Goal: Information Seeking & Learning: Learn about a topic

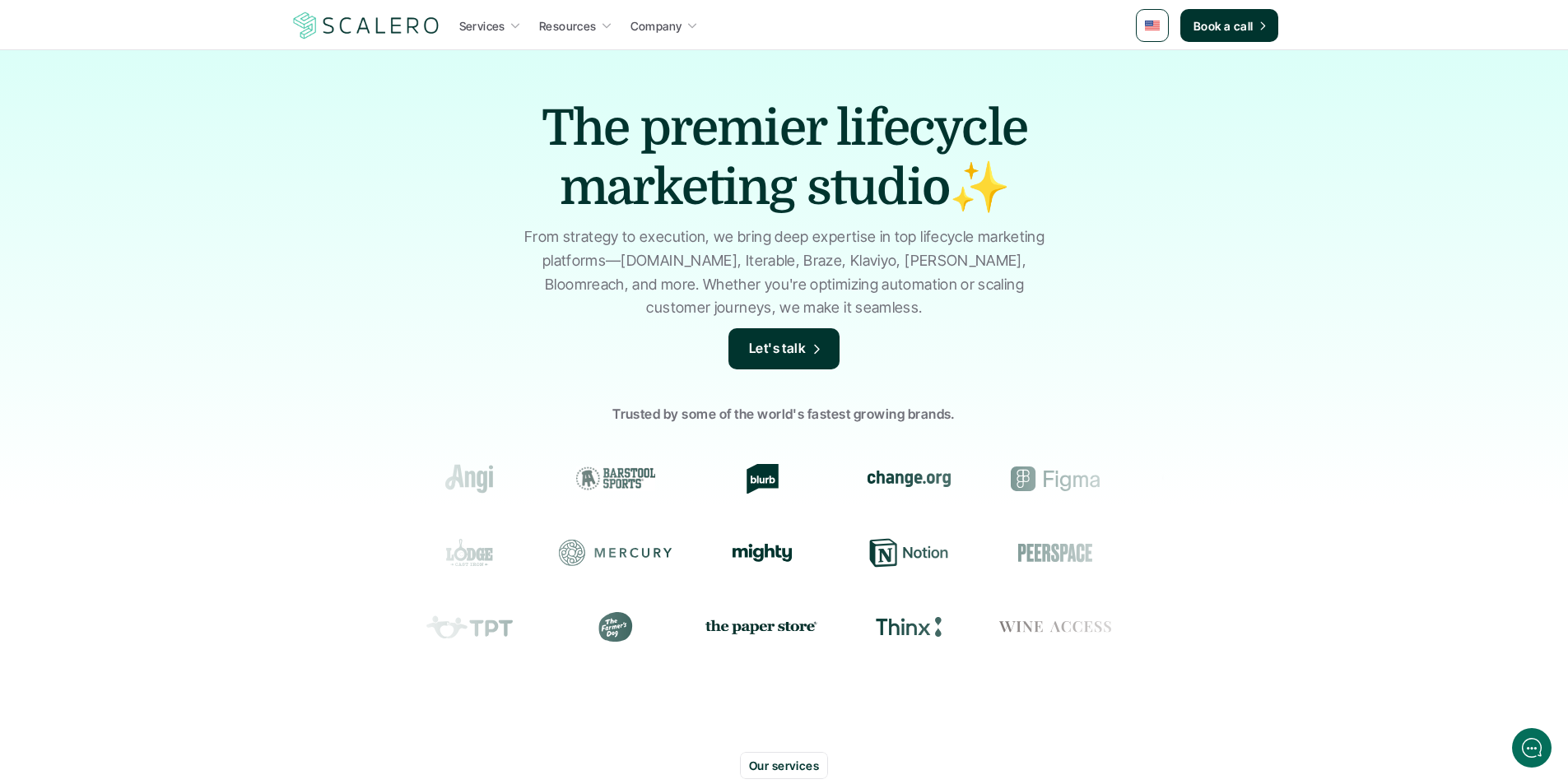
click at [380, 170] on div "The premier lifecycle marketing studio✨ From strategy to execution, we bring de…" at bounding box center [784, 394] width 1568 height 691
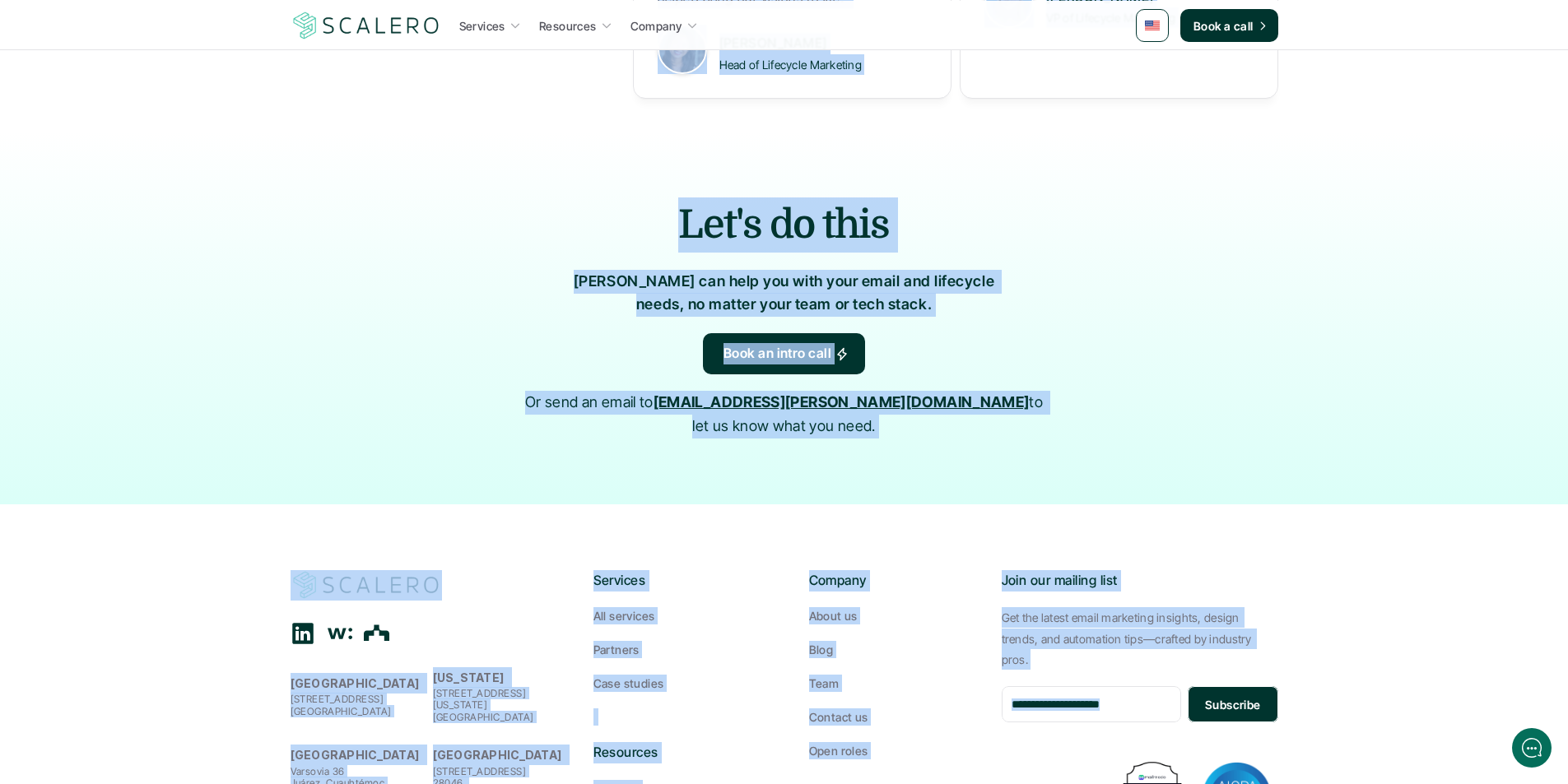
scroll to position [2634, 0]
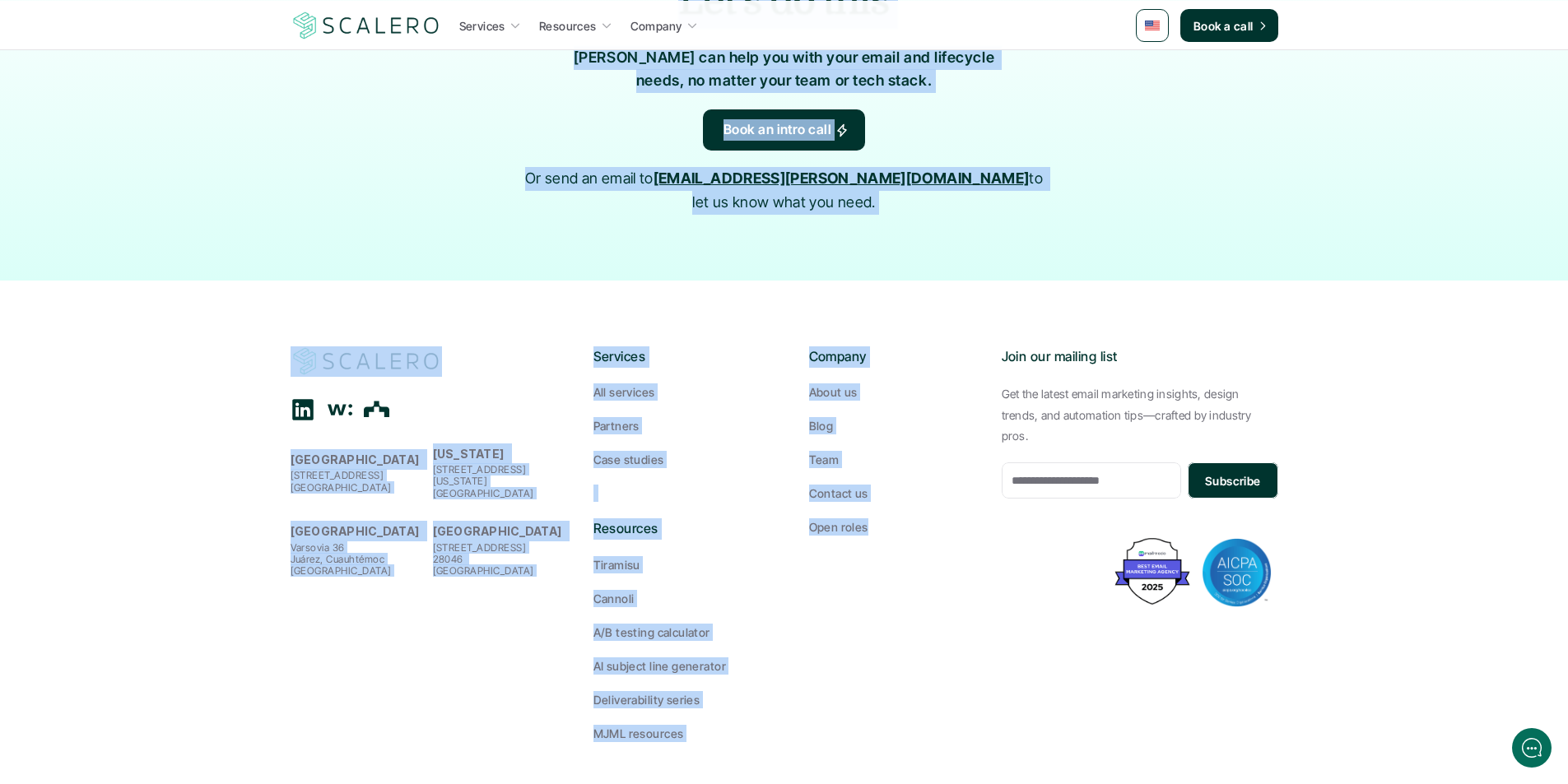
drag, startPoint x: 532, startPoint y: 111, endPoint x: 1018, endPoint y: 687, distance: 753.6
copy div "Lor ipsumdo sitametco adipiscin elitse✨ Doei temporin ut laboreetd, ma aliqu en…"
click at [753, 283] on footer "[GEOGRAPHIC_DATA][STREET_ADDRESS] [US_STATE] [STREET_ADDRESS][US_STATE][PERSON_…" at bounding box center [784, 543] width 1568 height 527
click at [827, 384] on p "About us" at bounding box center [833, 392] width 49 height 18
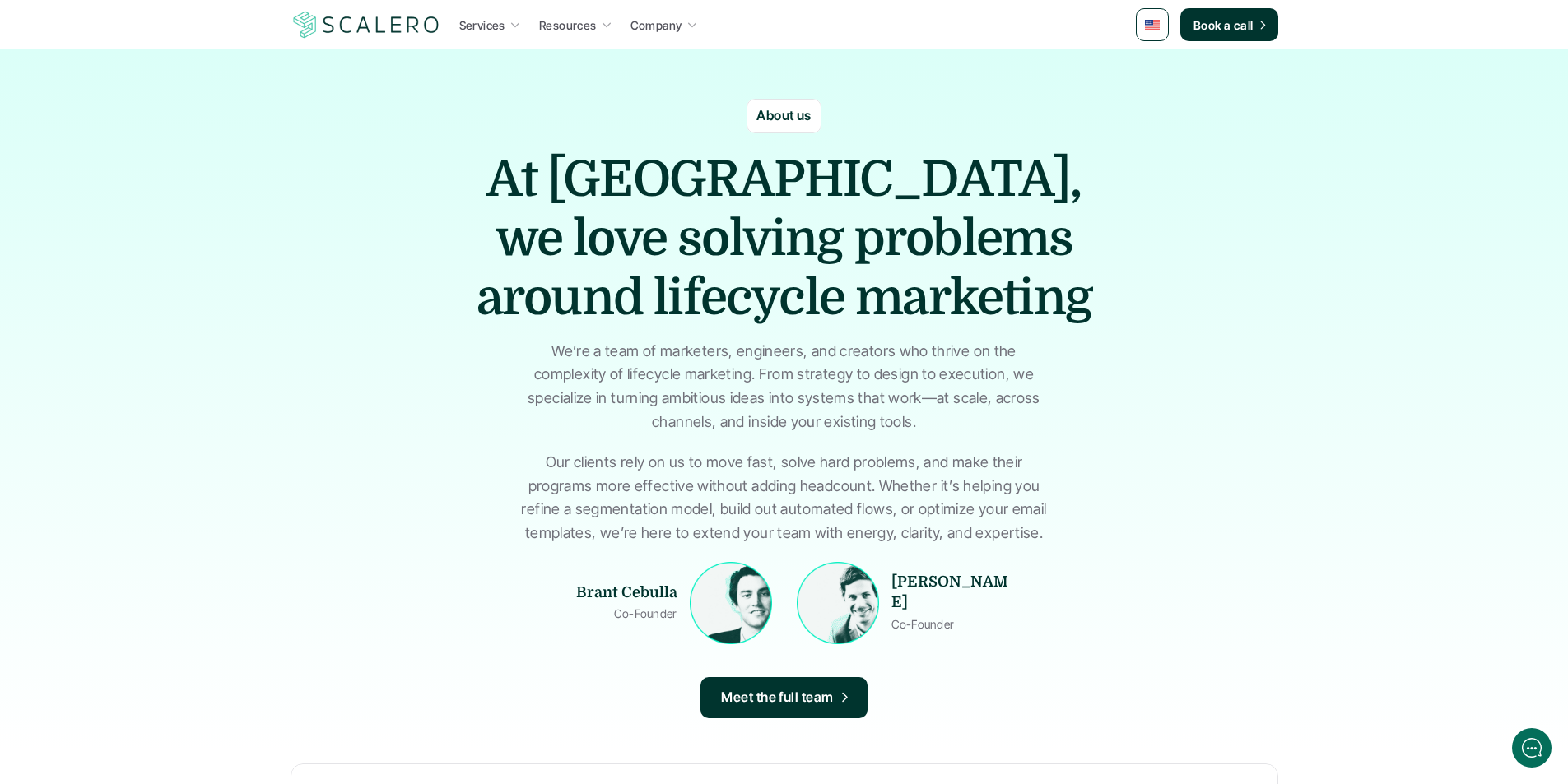
drag, startPoint x: 731, startPoint y: 104, endPoint x: 827, endPoint y: 188, distance: 127.6
click at [827, 188] on section "About us At [GEOGRAPHIC_DATA], we love solving problems around lifecycle market…" at bounding box center [784, 400] width 1568 height 701
click at [677, 236] on h1 "At [GEOGRAPHIC_DATA], we love solving problems around lifecycle marketing" at bounding box center [784, 239] width 659 height 177
click at [593, 179] on h1 "At [GEOGRAPHIC_DATA], we love solving problems around lifecycle marketing" at bounding box center [784, 239] width 659 height 177
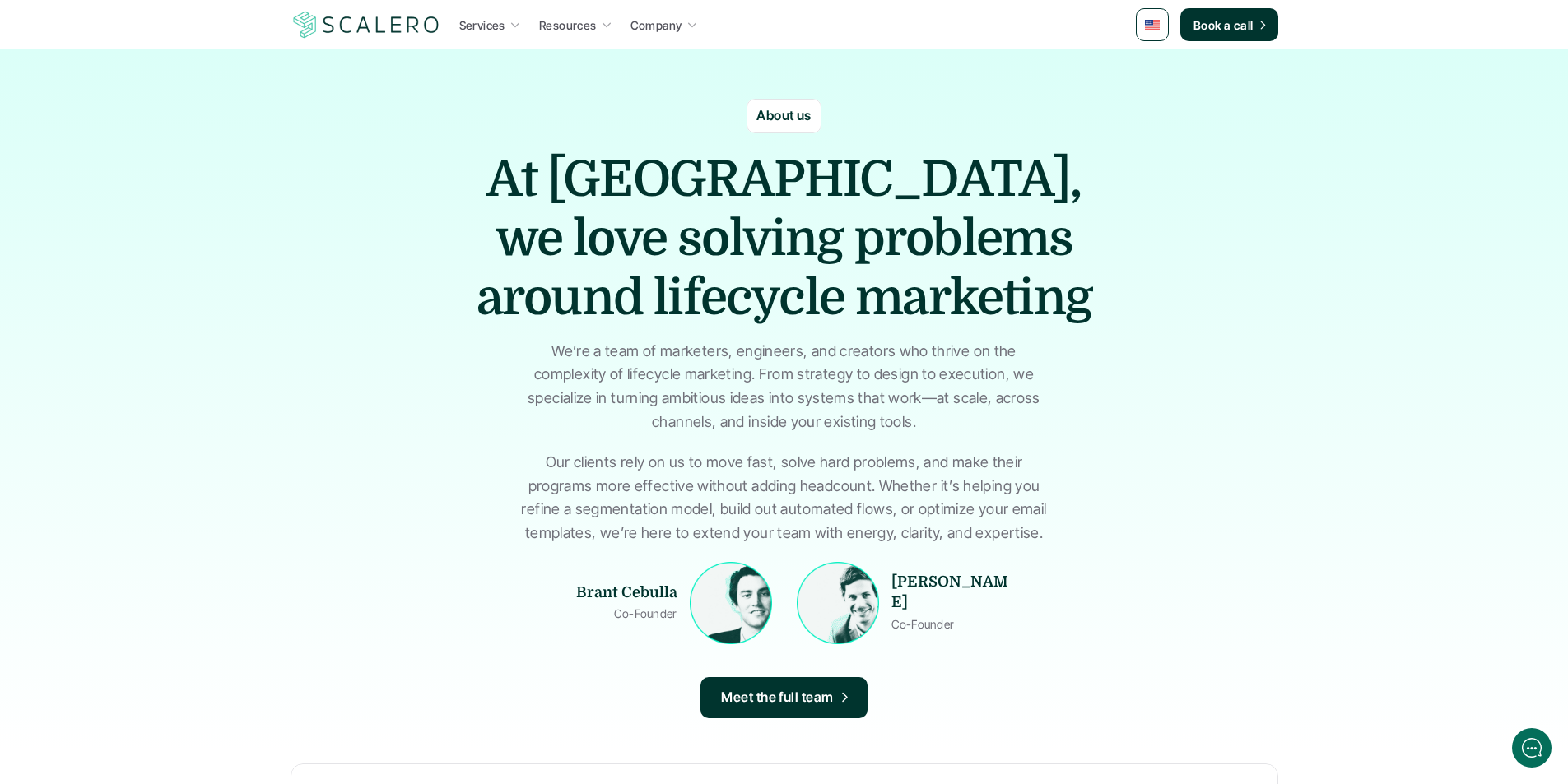
copy h1 "Scalero"
click at [464, 575] on div "[PERSON_NAME] Co-Founder [PERSON_NAME] Co-Founder" at bounding box center [784, 603] width 683 height 82
drag, startPoint x: 681, startPoint y: 117, endPoint x: 974, endPoint y: 458, distance: 449.6
click at [974, 458] on section "About us At [GEOGRAPHIC_DATA], we love solving problems around lifecycle market…" at bounding box center [784, 400] width 1568 height 701
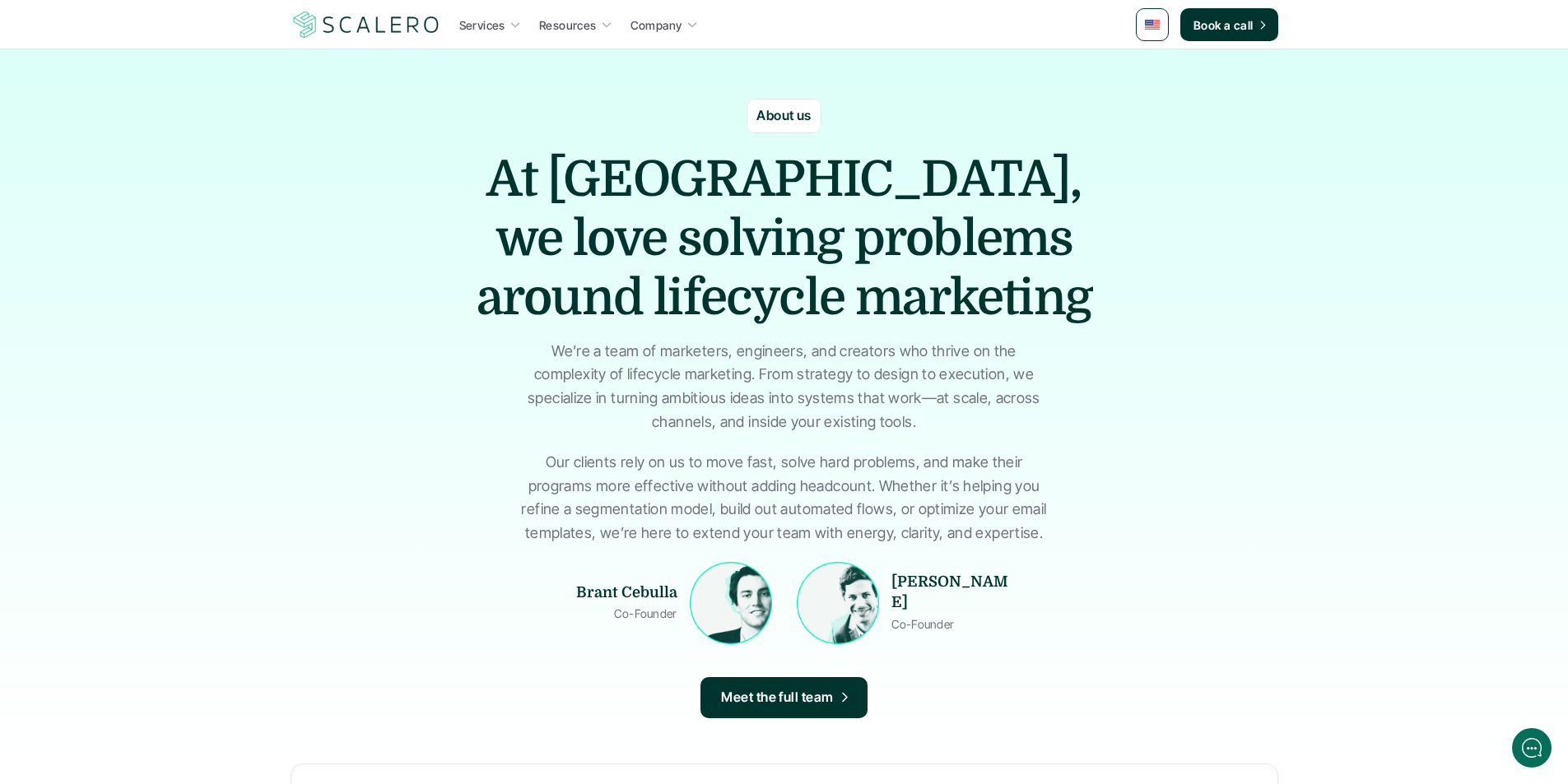
click at [974, 458] on p "Our clients rely on us to move fast, solve hard problems, and make their progra…" at bounding box center [784, 498] width 535 height 94
drag, startPoint x: 566, startPoint y: 582, endPoint x: 672, endPoint y: 613, distance: 110.4
click at [672, 613] on div "[PERSON_NAME] Co-Founder" at bounding box center [615, 603] width 124 height 82
drag, startPoint x: 649, startPoint y: 609, endPoint x: 674, endPoint y: 653, distance: 50.6
click at [674, 653] on div "[PERSON_NAME] Co-Founder [PERSON_NAME] Co-Founder Meet the full team" at bounding box center [784, 640] width 683 height 156
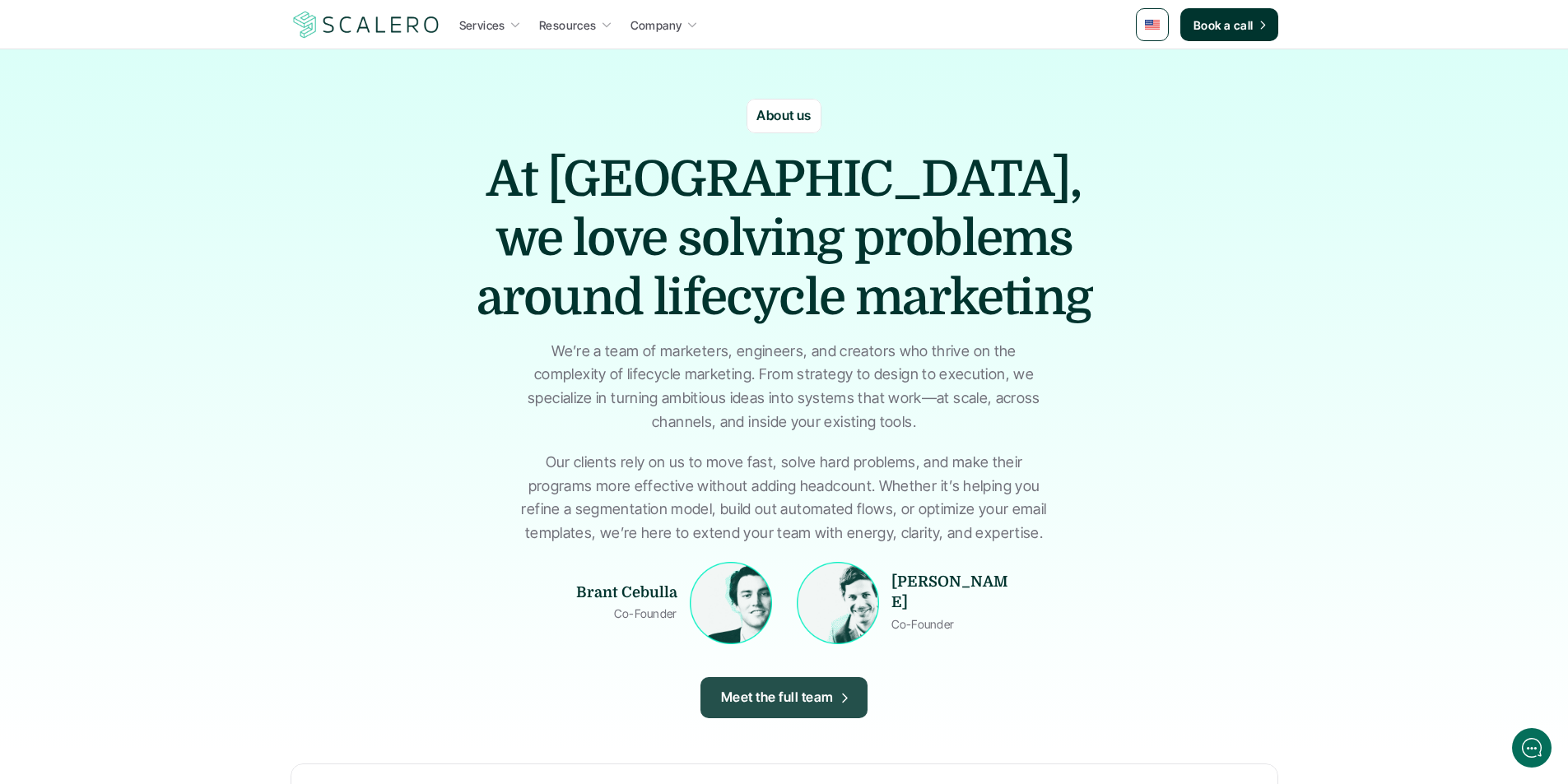
click at [783, 685] on link "Meet the full team" at bounding box center [784, 697] width 167 height 41
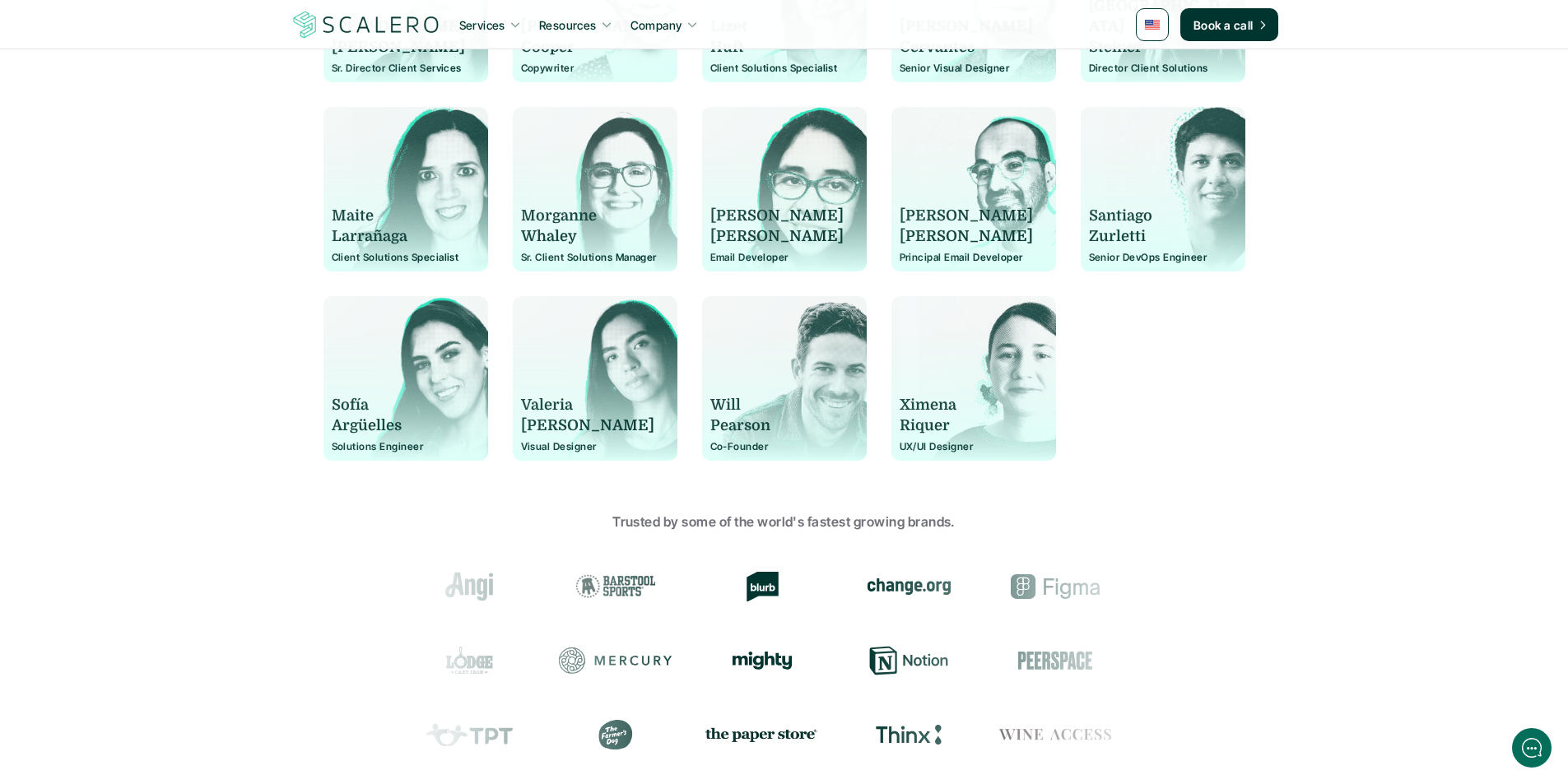
scroll to position [1316, 0]
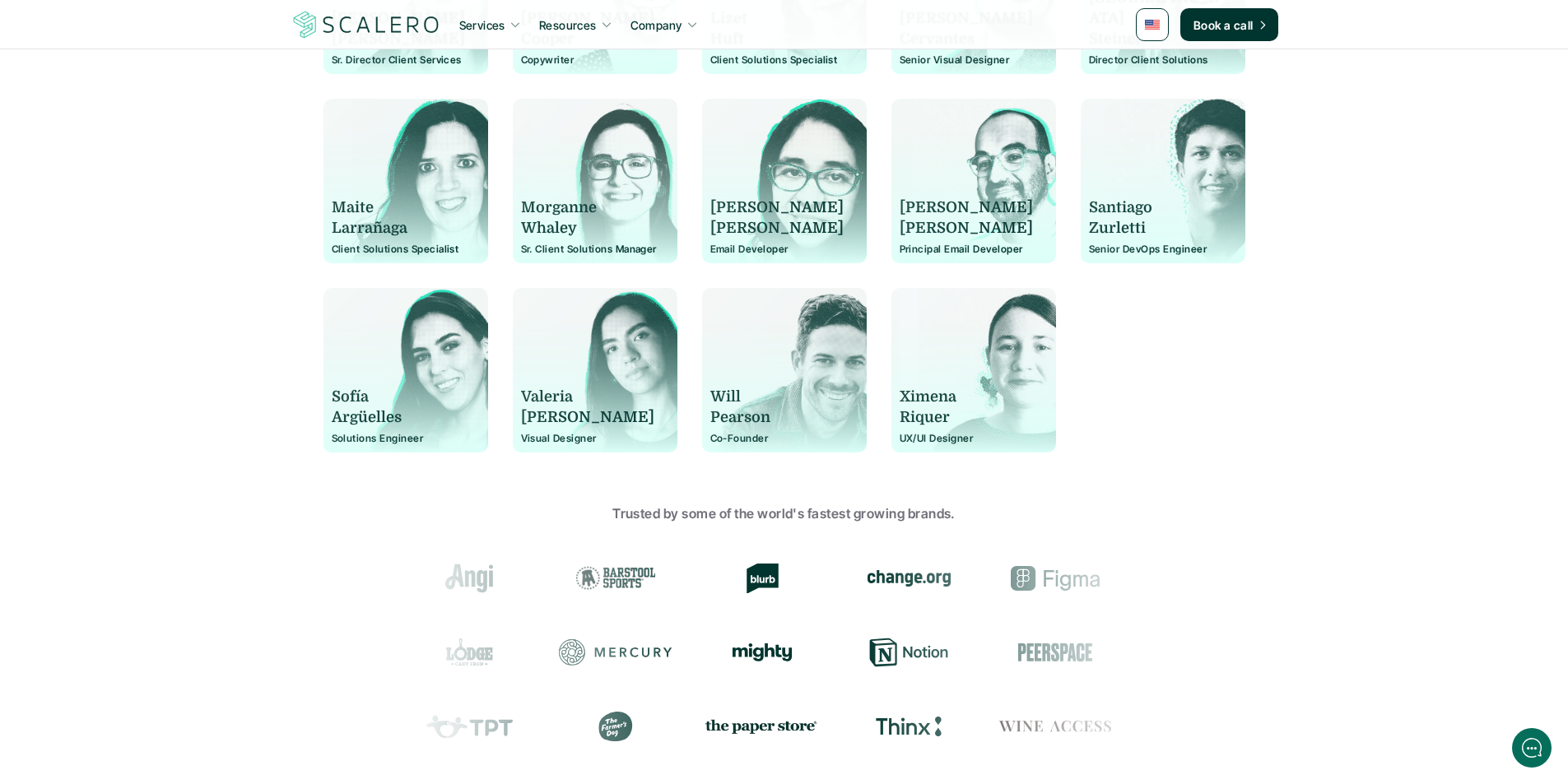
click at [762, 397] on p "Will" at bounding box center [777, 396] width 134 height 20
click at [753, 423] on p "Pearson" at bounding box center [777, 417] width 134 height 20
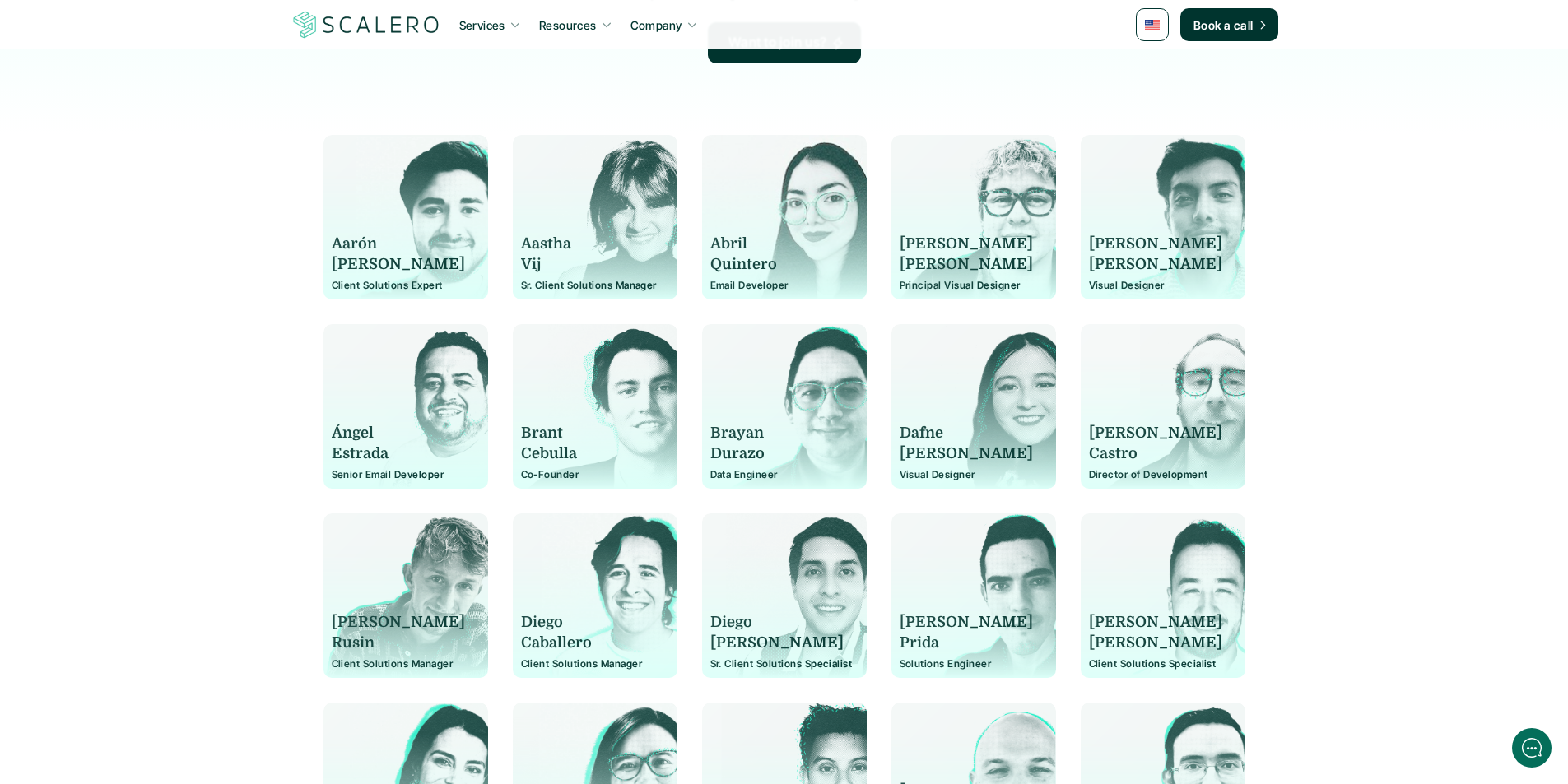
scroll to position [411, 0]
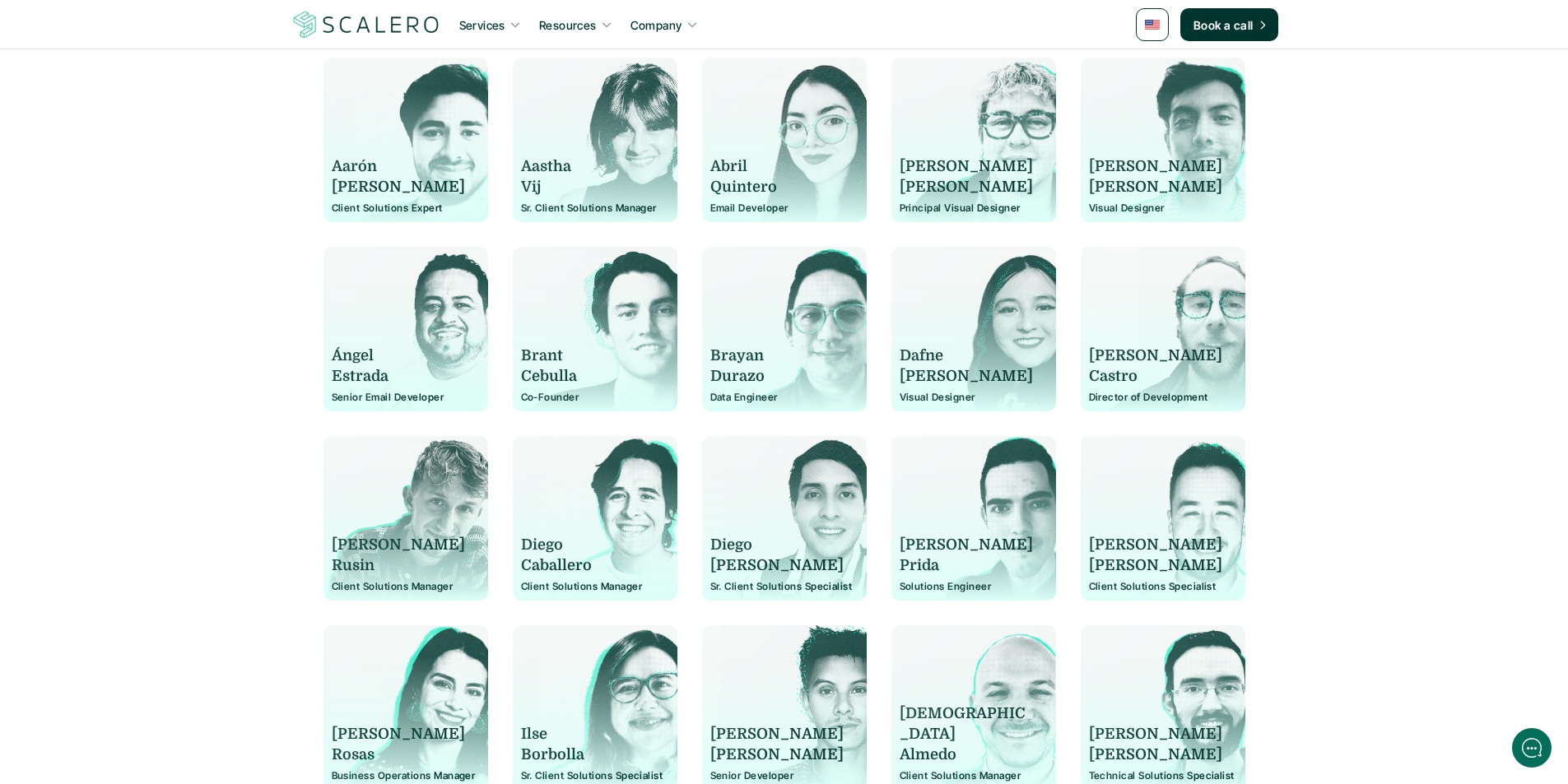
drag, startPoint x: 520, startPoint y: 347, endPoint x: 590, endPoint y: 392, distance: 83.2
click at [590, 392] on div "[PERSON_NAME] Co-Founder" at bounding box center [595, 337] width 148 height 131
copy div "[PERSON_NAME] Co-Founder"
click at [308, 551] on div "[PERSON_NAME] Client Solutions Expert [PERSON_NAME] Client Solutions Manager [P…" at bounding box center [784, 707] width 988 height 1300
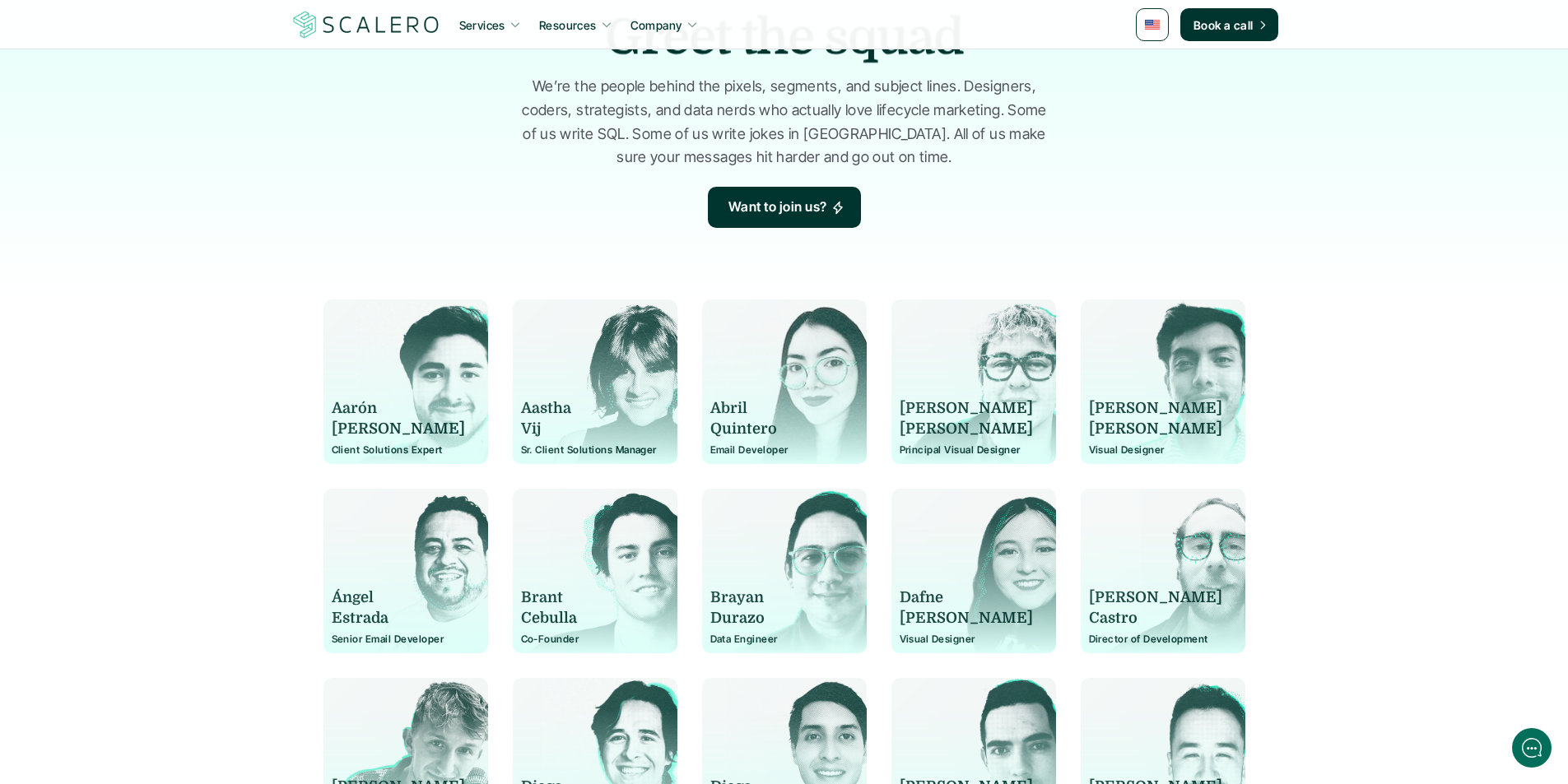
scroll to position [0, 0]
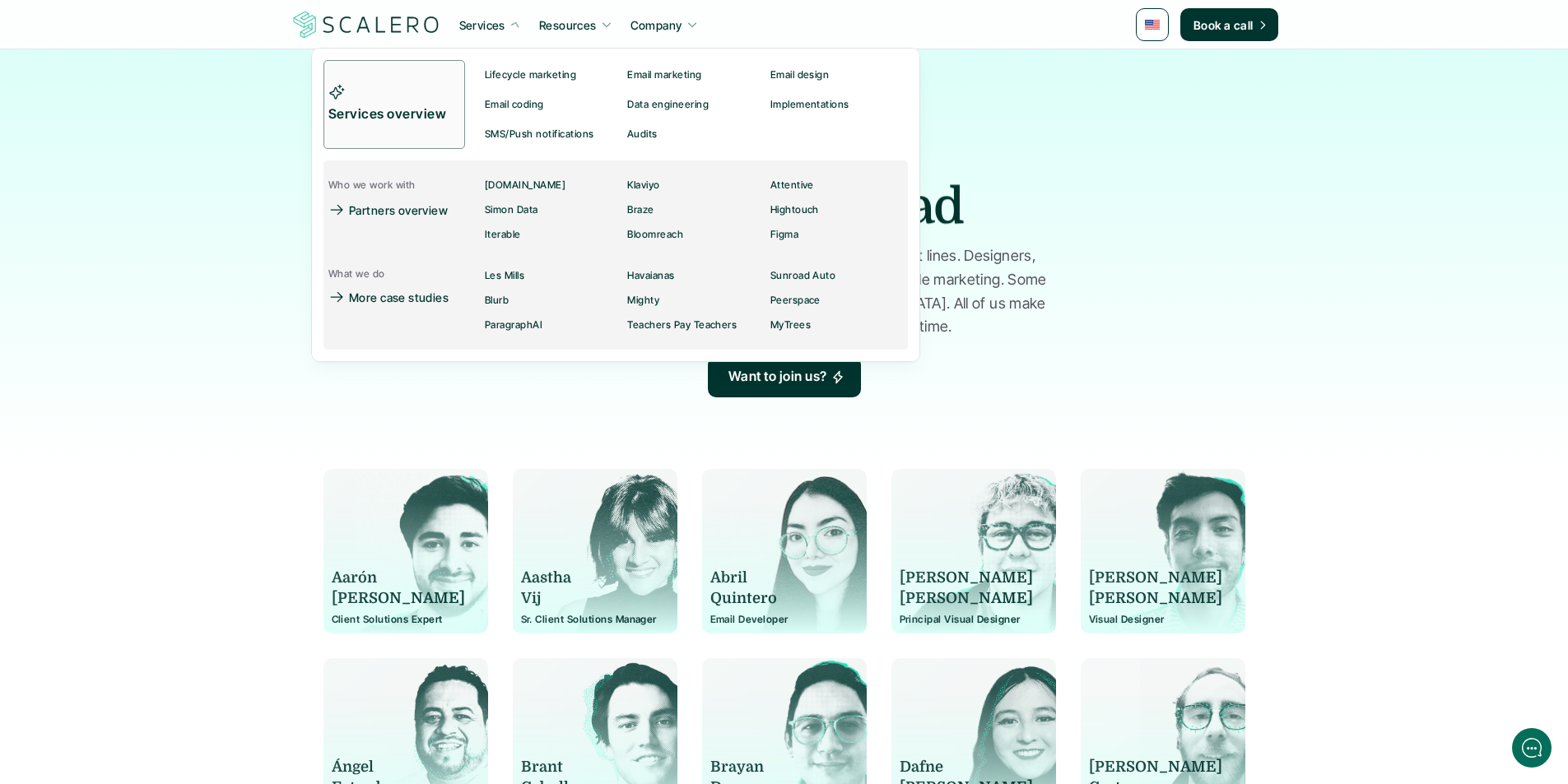
click at [492, 19] on p "Services" at bounding box center [481, 25] width 46 height 18
drag, startPoint x: 449, startPoint y: 14, endPoint x: 514, endPoint y: 175, distance: 173.6
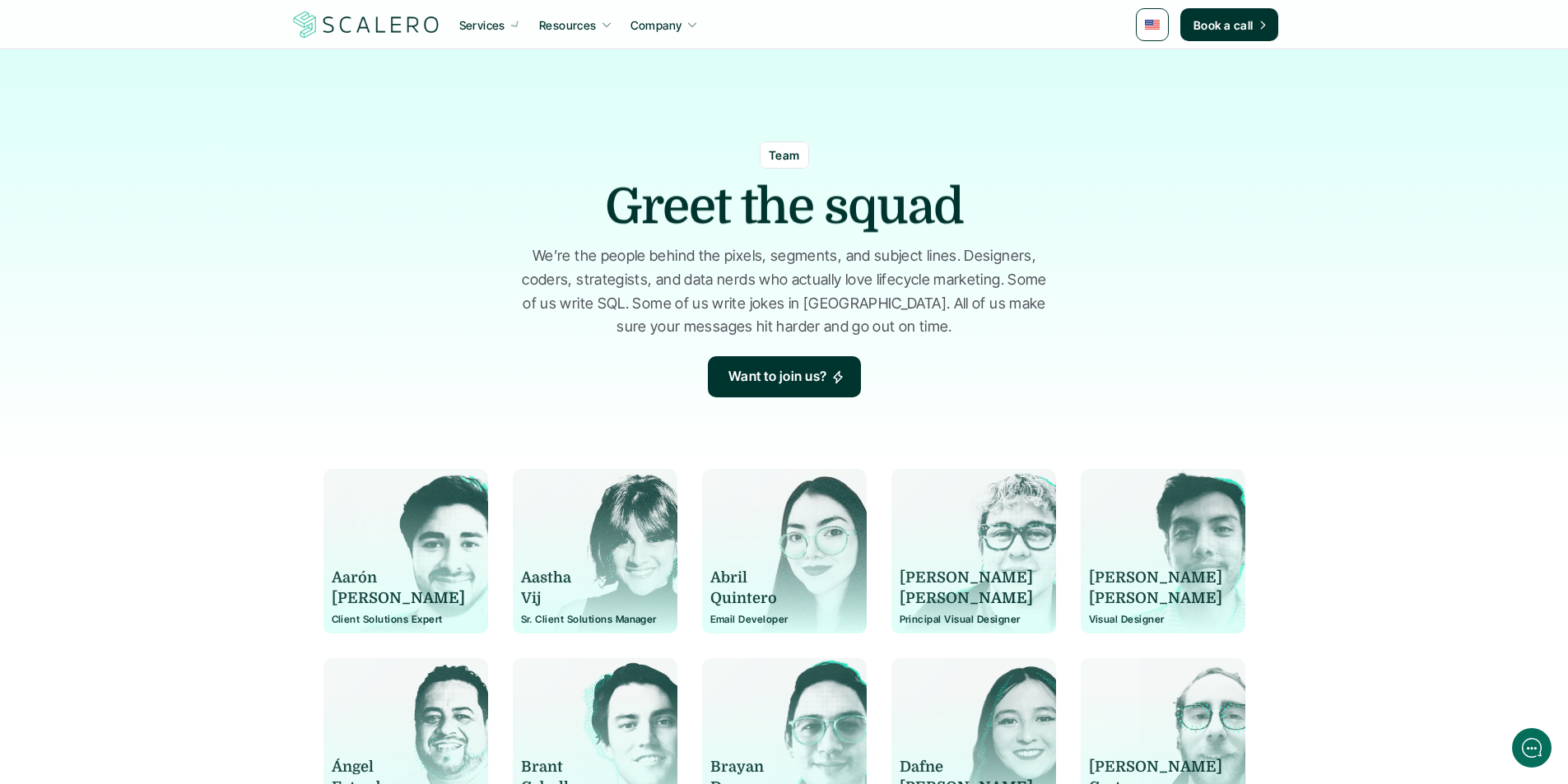
click at [268, 219] on video at bounding box center [784, 200] width 1568 height 399
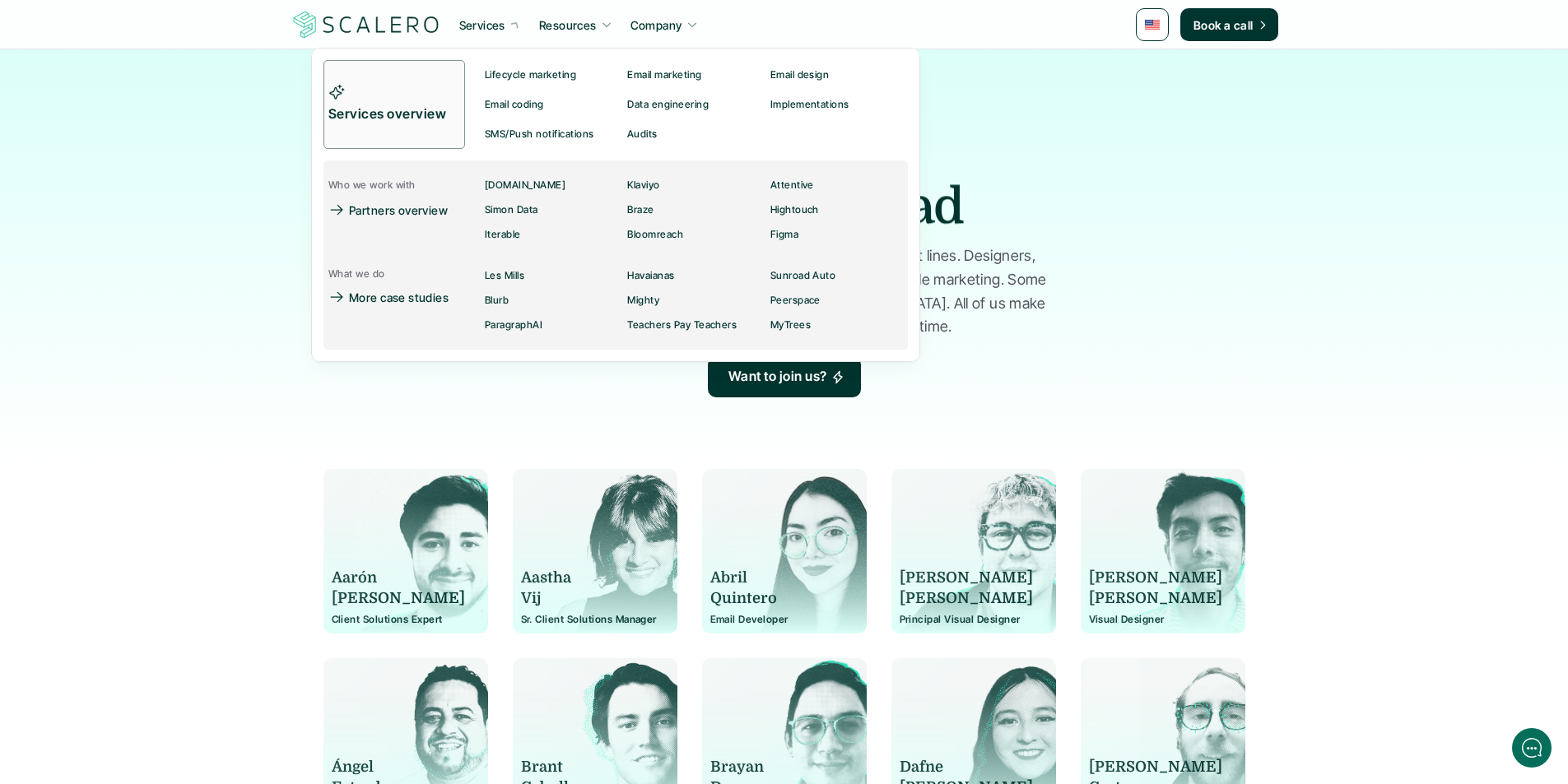
click at [475, 29] on p "Services" at bounding box center [481, 25] width 46 height 18
click at [365, 116] on p "Services overview" at bounding box center [389, 114] width 122 height 21
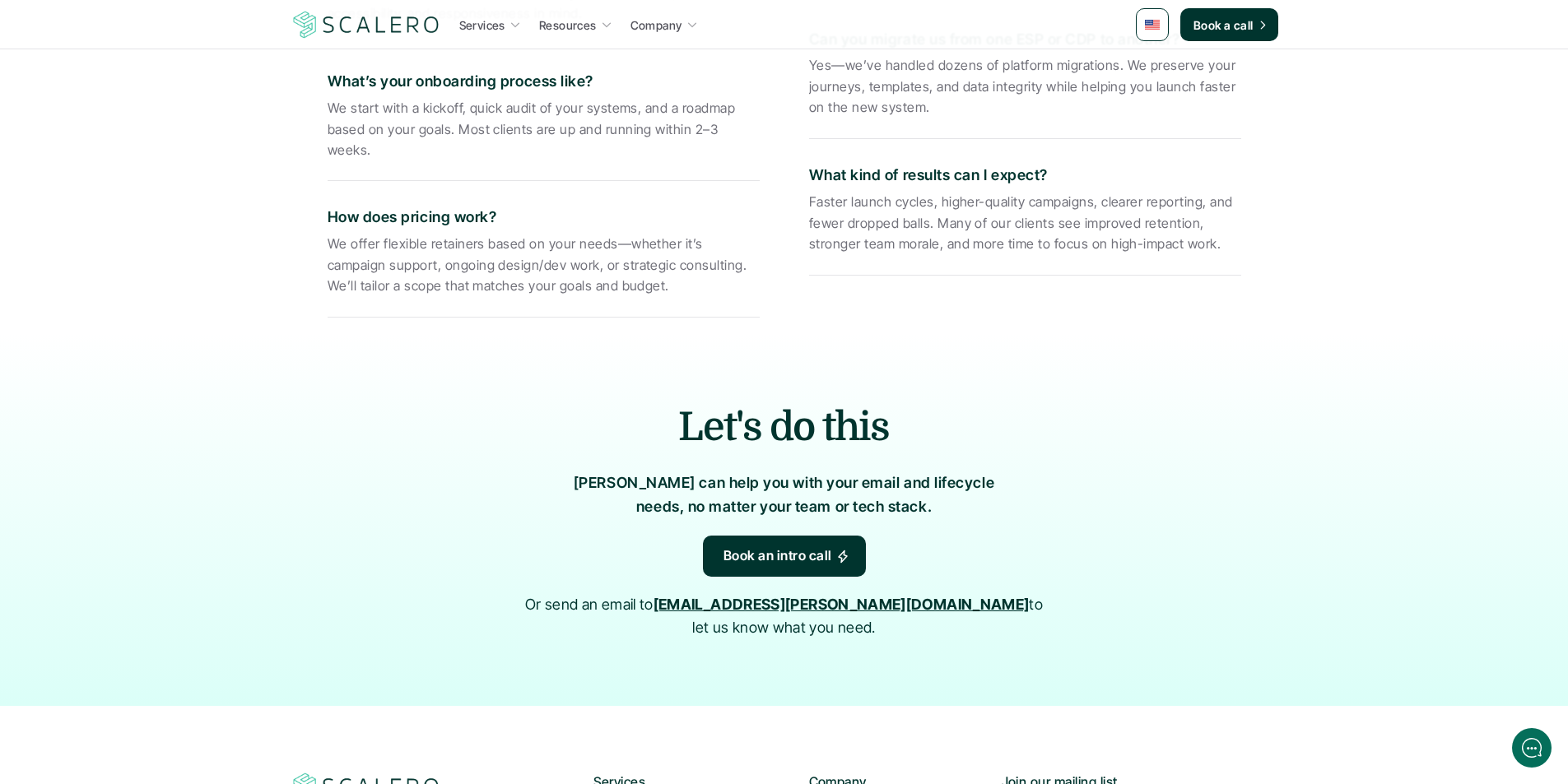
scroll to position [2550, 0]
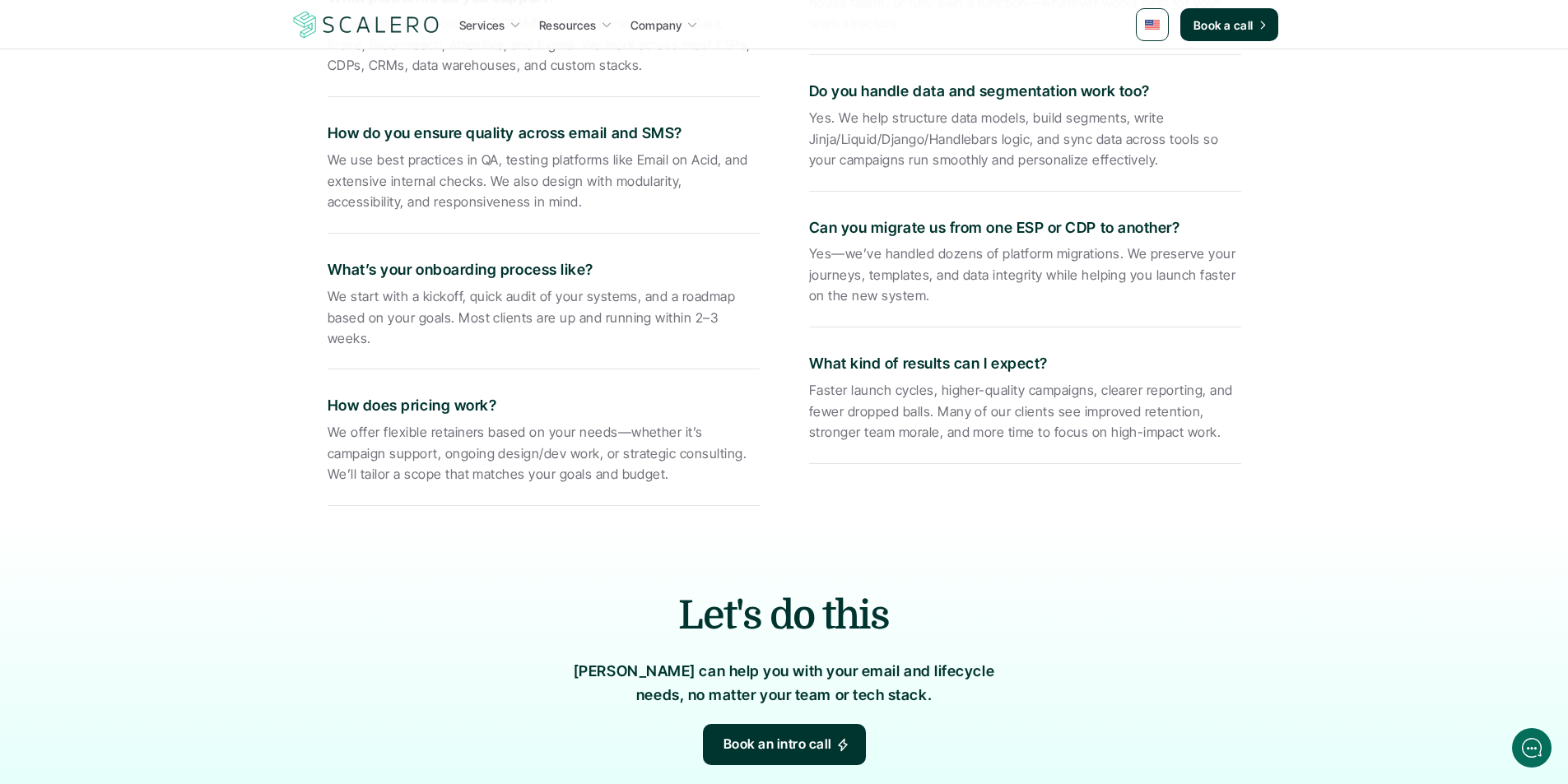
drag, startPoint x: 729, startPoint y: 88, endPoint x: 1246, endPoint y: 425, distance: 617.1
copy div "Loremips Dolorsita consectet adip elits doe temp, inc utla etdolo Ma aliq enima…"
click at [1021, 522] on div "Let's do this [PERSON_NAME] can help you with your email and lifecycle needs, n…" at bounding box center [784, 708] width 988 height 372
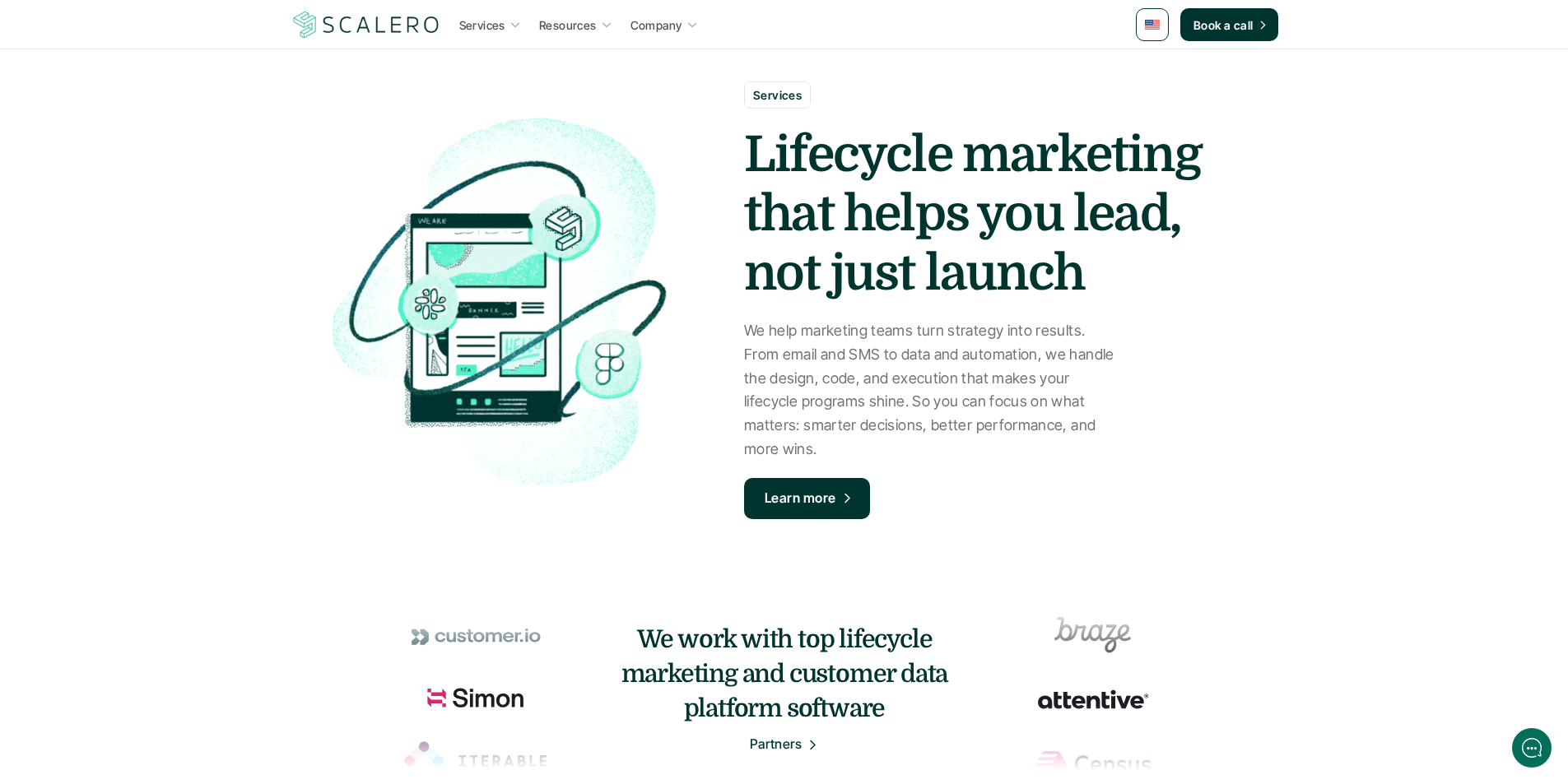
scroll to position [0, 0]
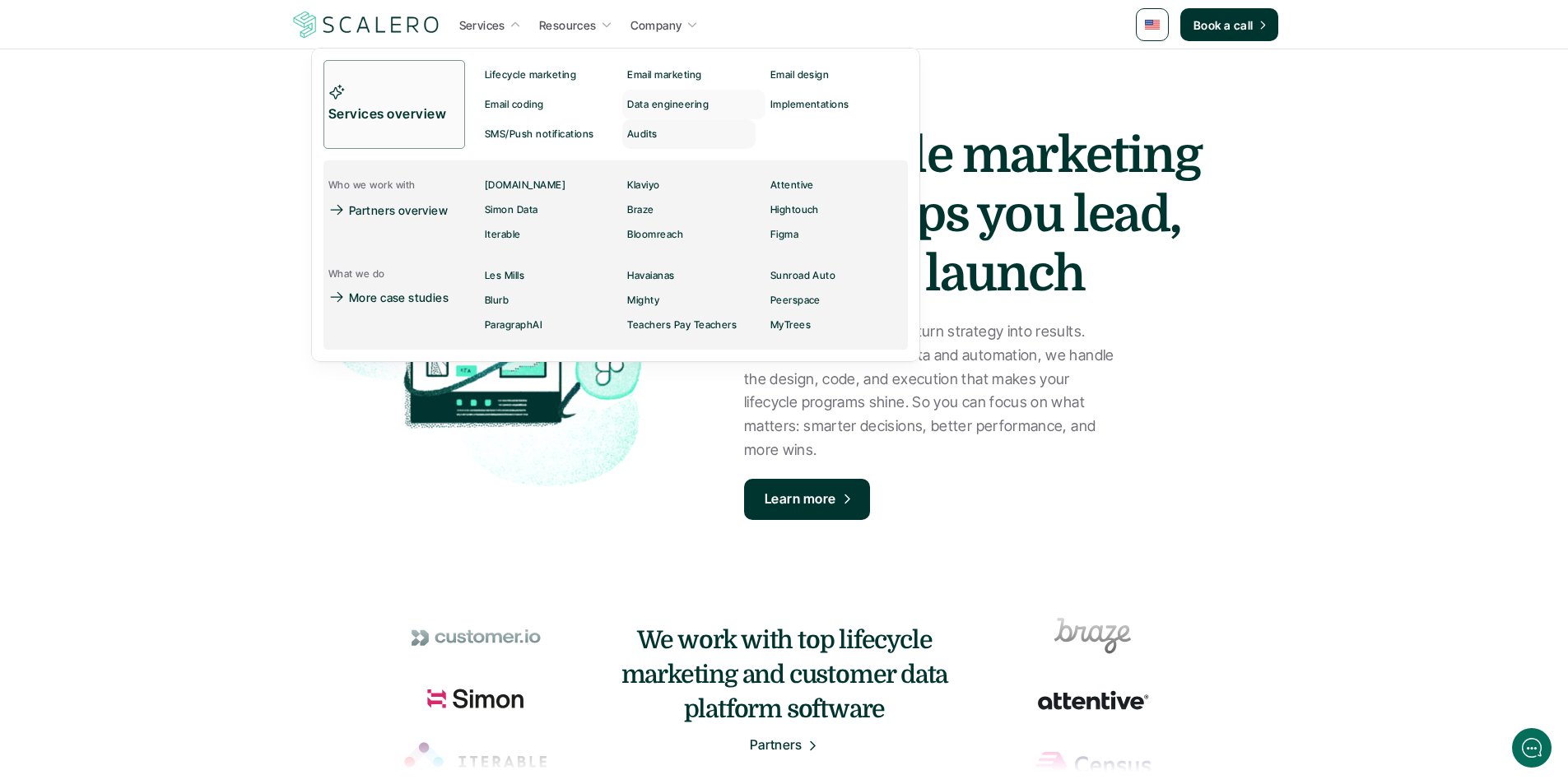
drag, startPoint x: 475, startPoint y: 63, endPoint x: 702, endPoint y: 137, distance: 238.8
click at [702, 137] on div "Services overview Lifecycle marketing Email marketing Email design Email coding…" at bounding box center [616, 104] width 585 height 89
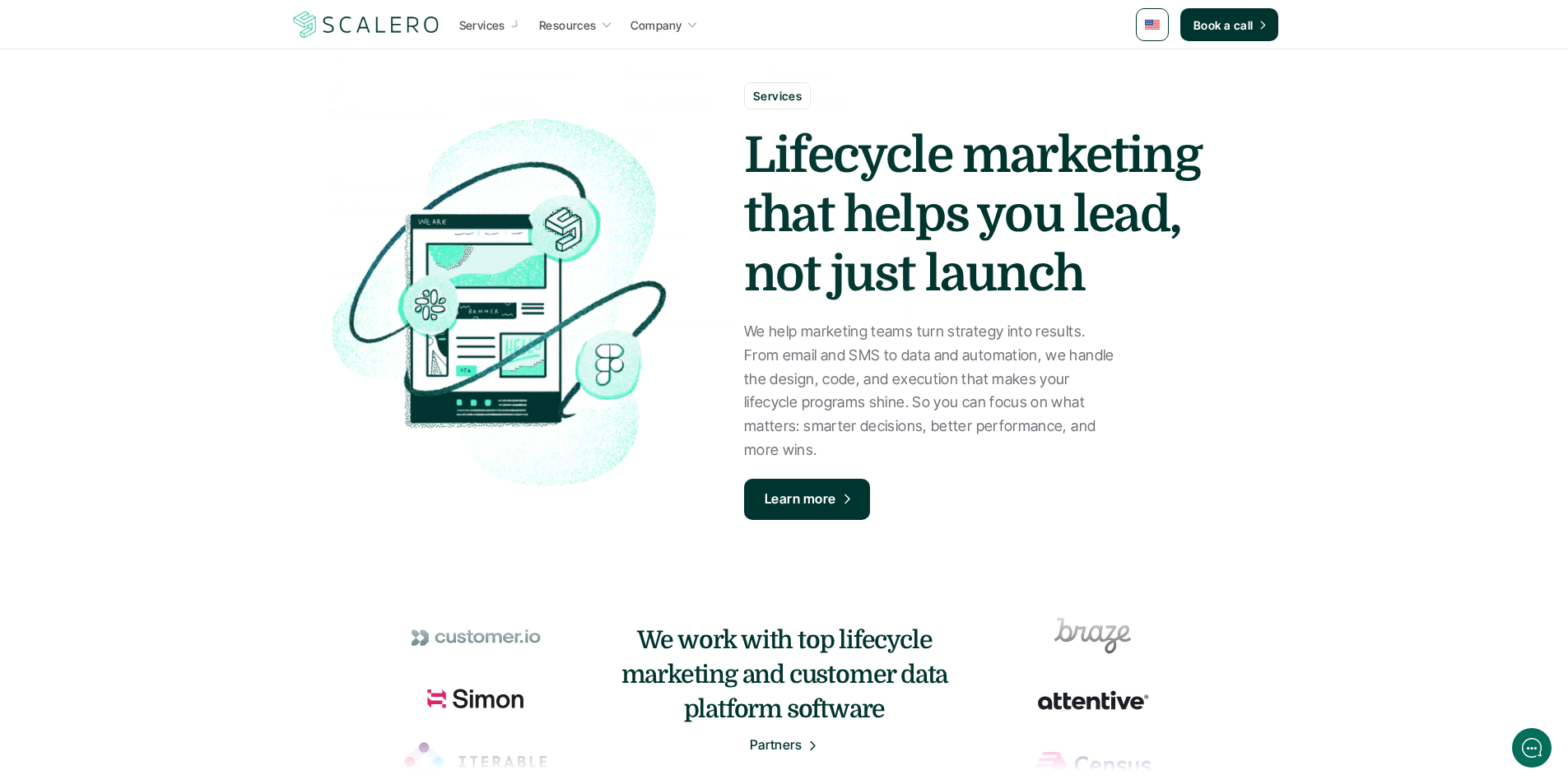
drag, startPoint x: 819, startPoint y: 139, endPoint x: 279, endPoint y: 129, distance: 540.1
drag, startPoint x: 692, startPoint y: 71, endPoint x: 628, endPoint y: 85, distance: 65.5
click at [691, 75] on div "Services Lifecycle marketing that helps you lead, not just launch We help marke…" at bounding box center [784, 280] width 988 height 561
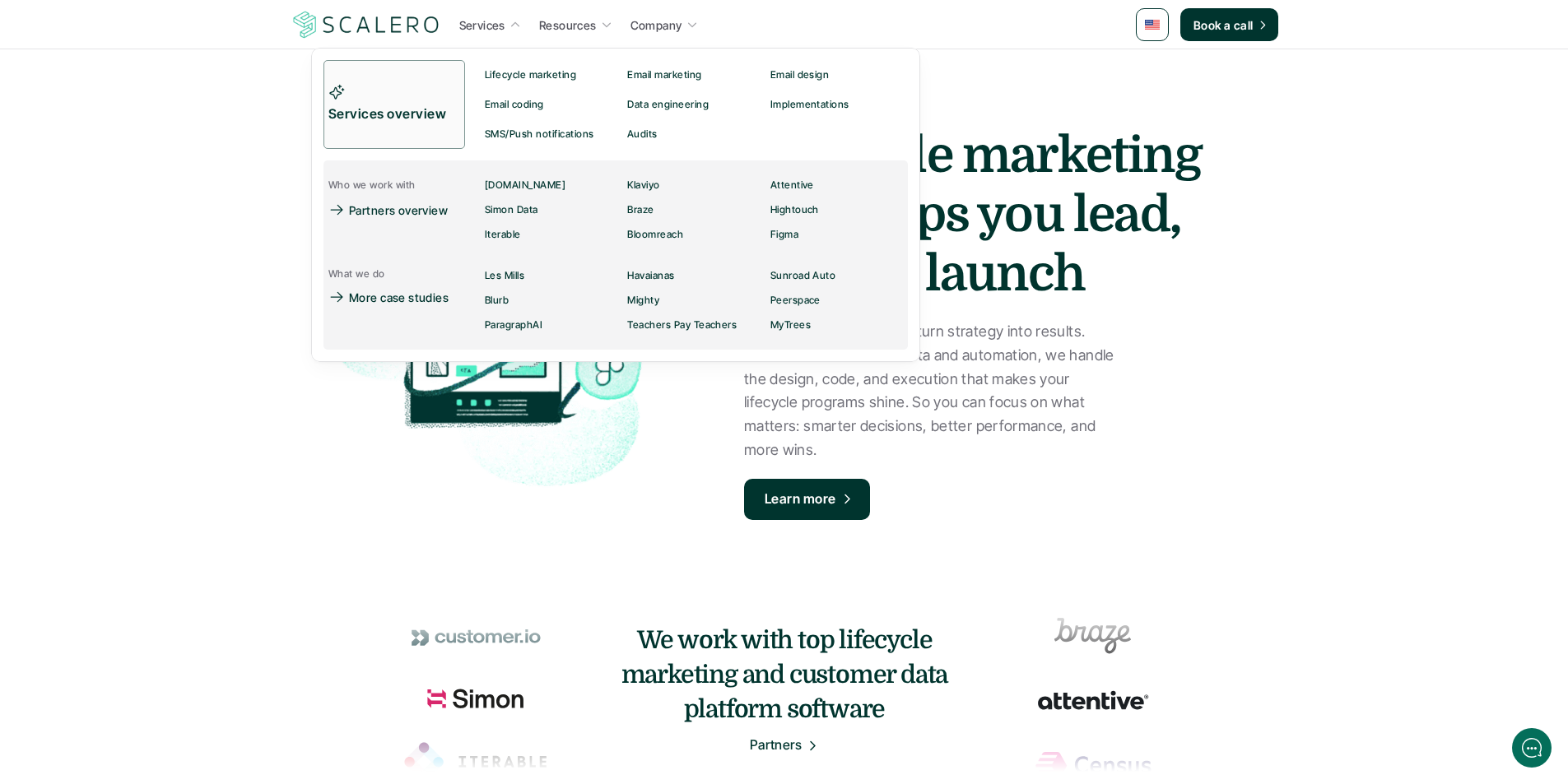
drag, startPoint x: 865, startPoint y: 342, endPoint x: 320, endPoint y: 183, distance: 567.7
click at [320, 183] on div "Services overview Lifecycle marketing Email marketing Email design Email coding…" at bounding box center [615, 205] width 609 height 315
click at [363, 296] on p "More case studies" at bounding box center [399, 297] width 99 height 18
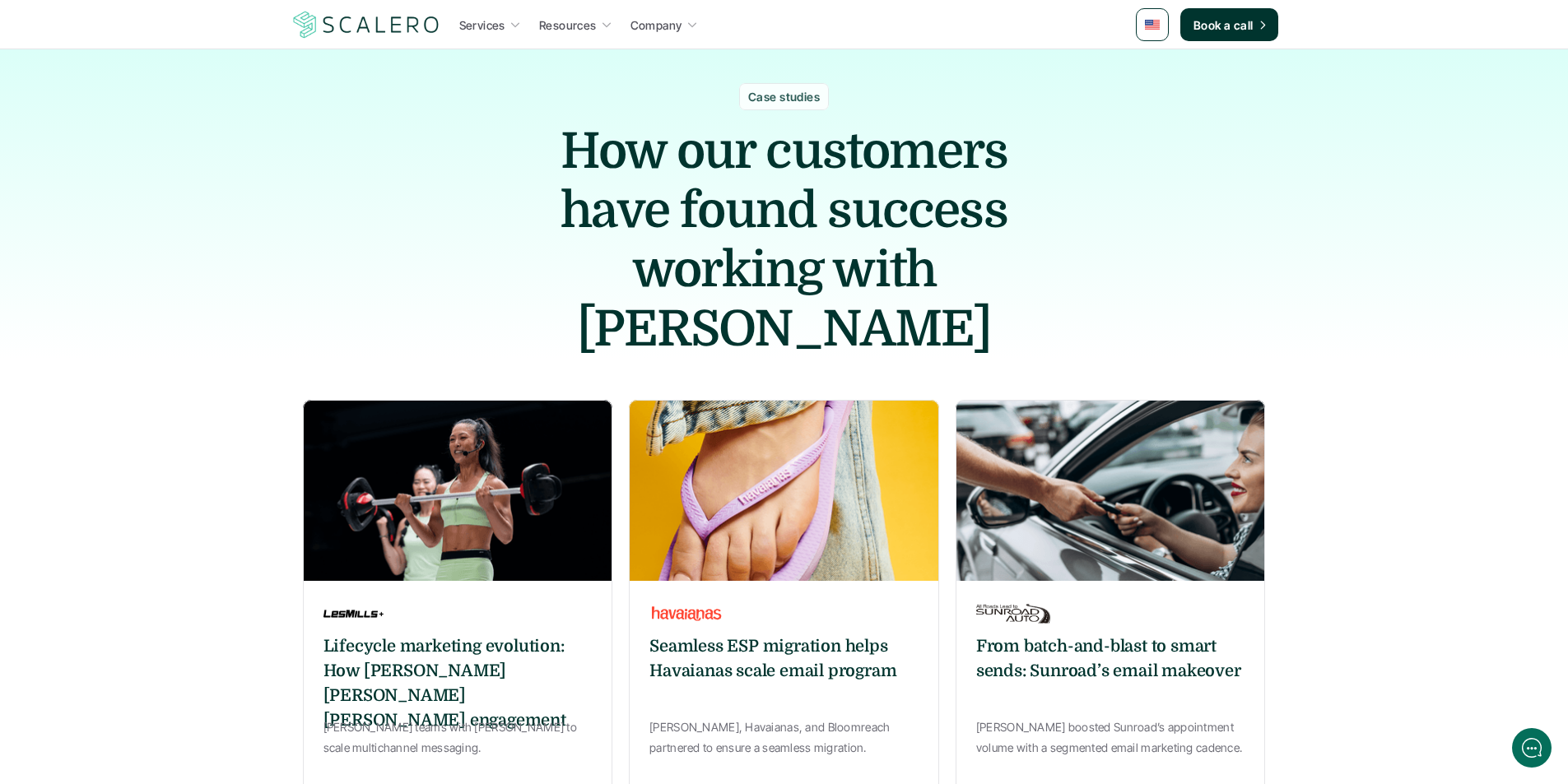
drag, startPoint x: 708, startPoint y: 90, endPoint x: 772, endPoint y: 184, distance: 113.7
click at [893, 216] on div "Case studies How our customers have found success working with [PERSON_NAME]" at bounding box center [784, 205] width 1568 height 310
click at [476, 111] on div "Case studies How our customers have found success working with [PERSON_NAME]" at bounding box center [784, 205] width 1568 height 310
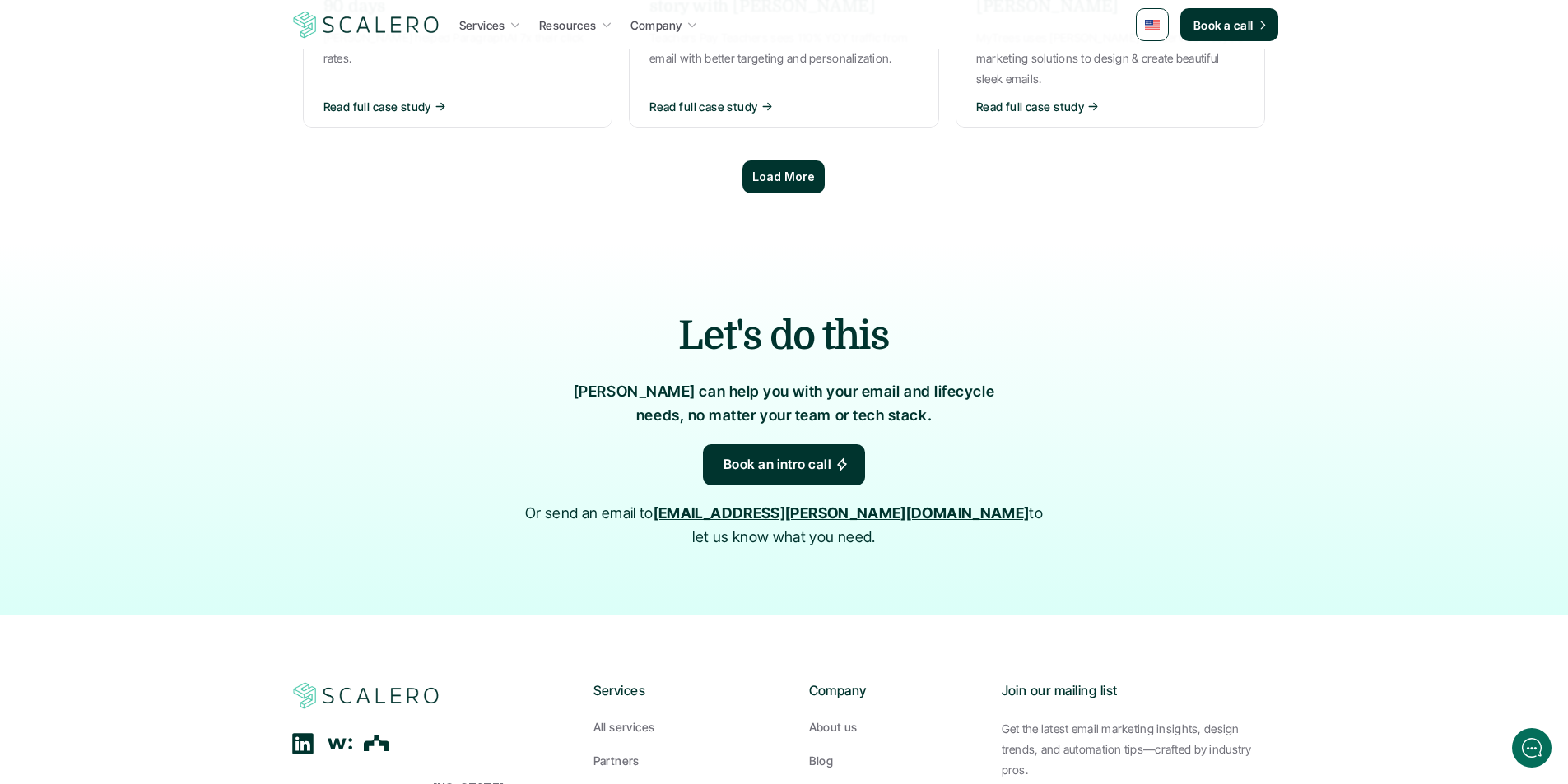
scroll to position [1151, 0]
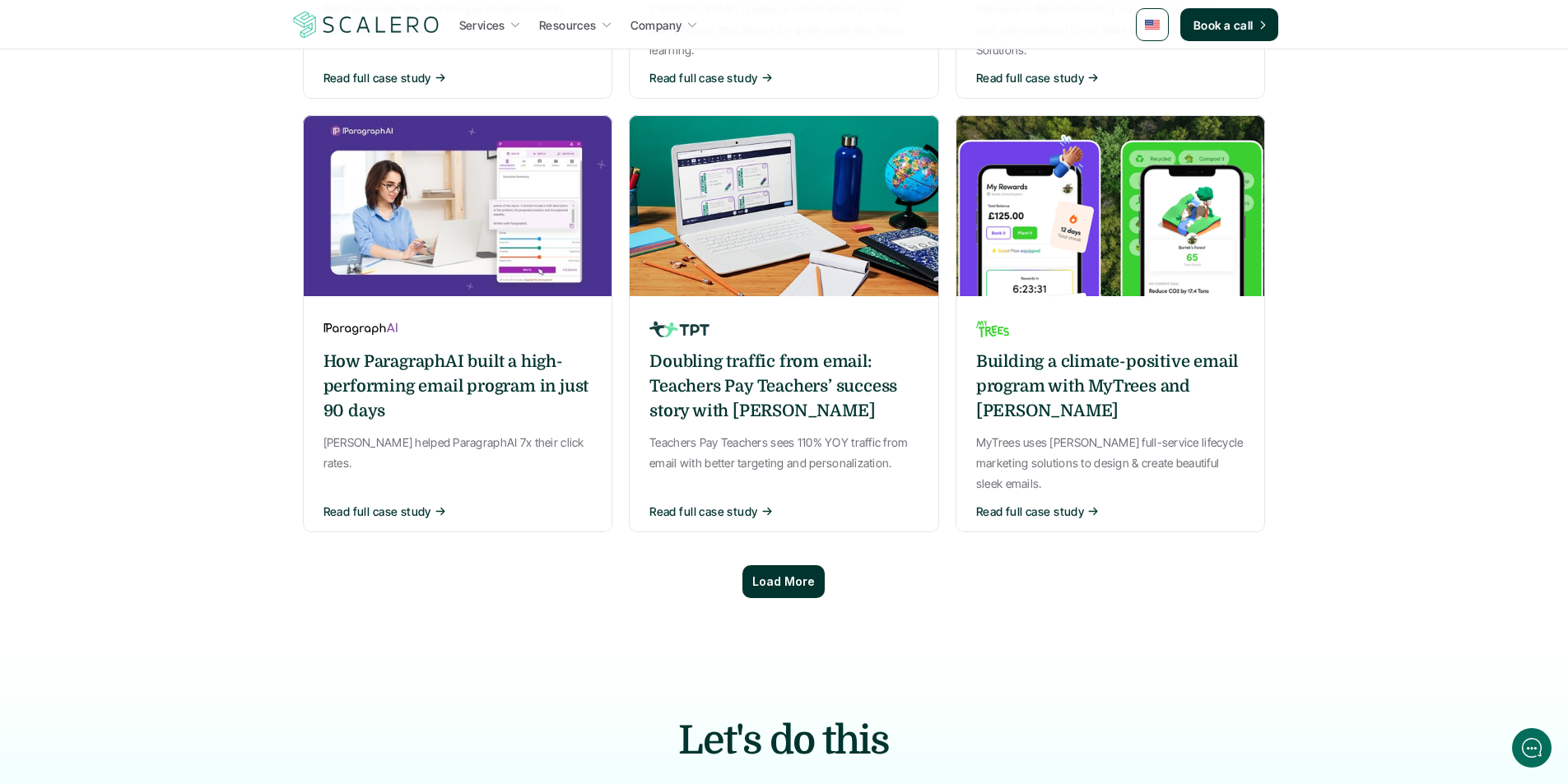
drag, startPoint x: 534, startPoint y: 135, endPoint x: 1358, endPoint y: 476, distance: 891.8
copy section "Lor ips dolorsita cons adipi elitsed doeiusm temp Incidid Utlaboree doloremag a…"
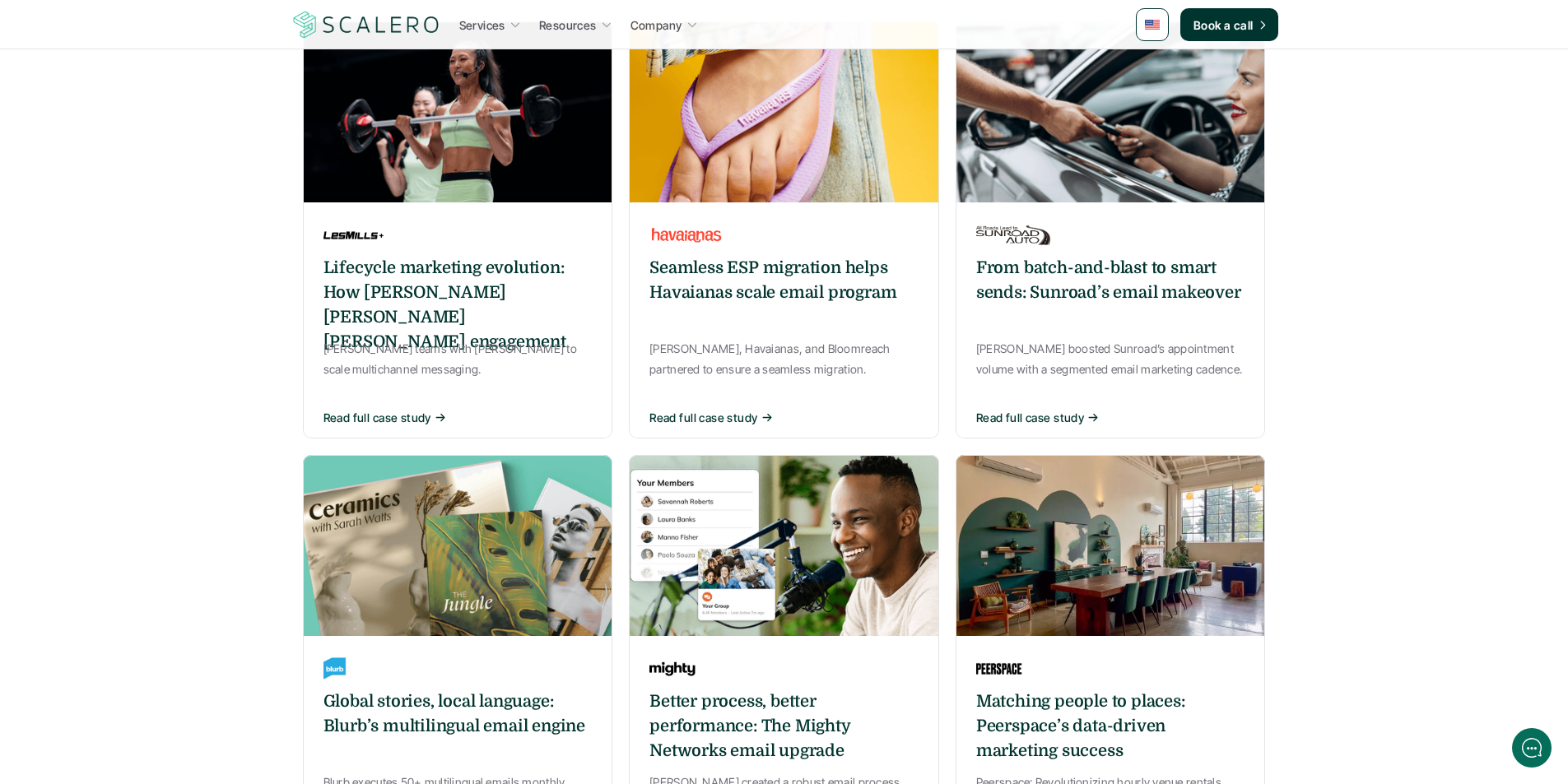
scroll to position [165, 0]
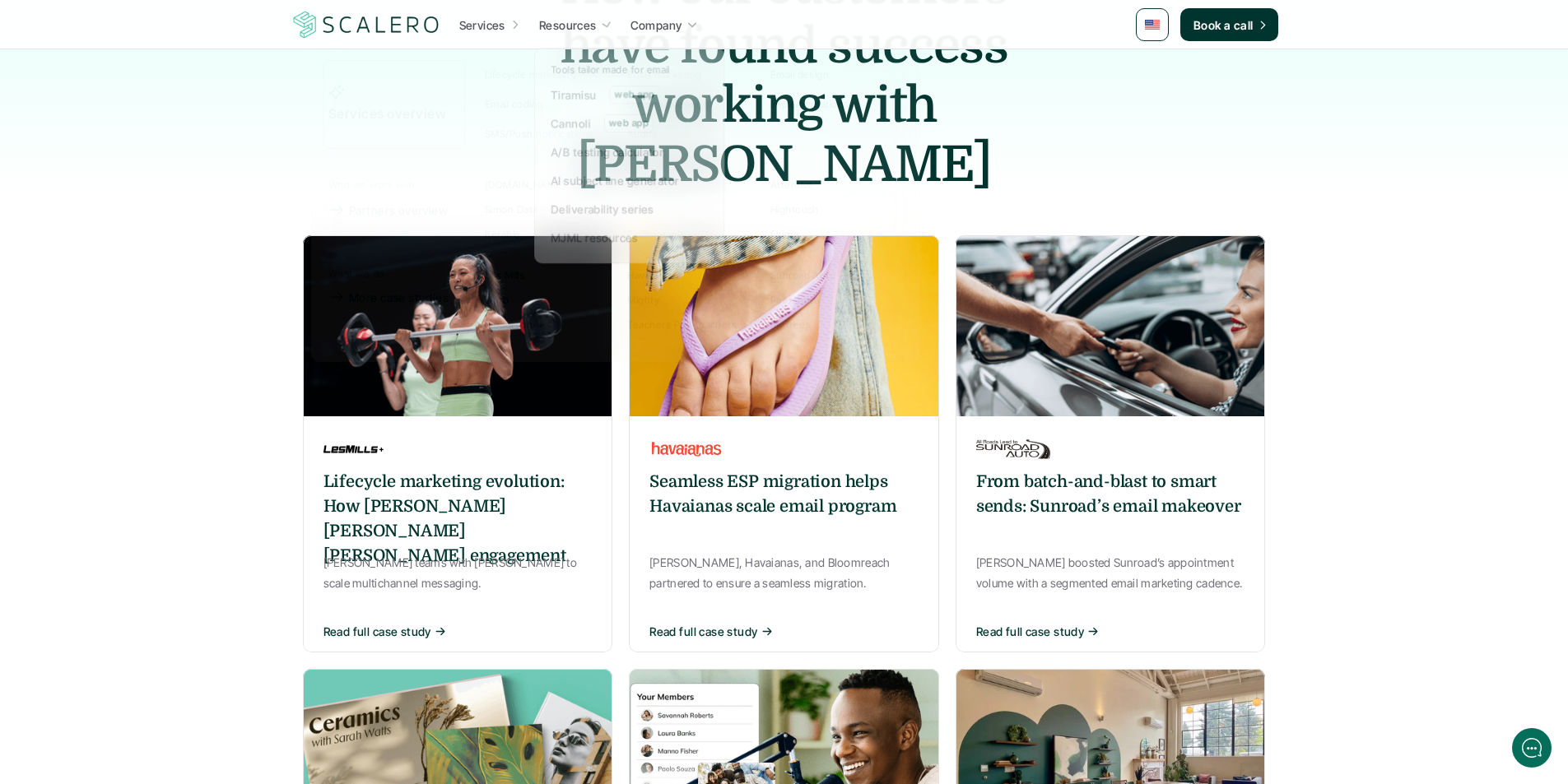
click at [574, 19] on p "Resources" at bounding box center [567, 25] width 57 height 18
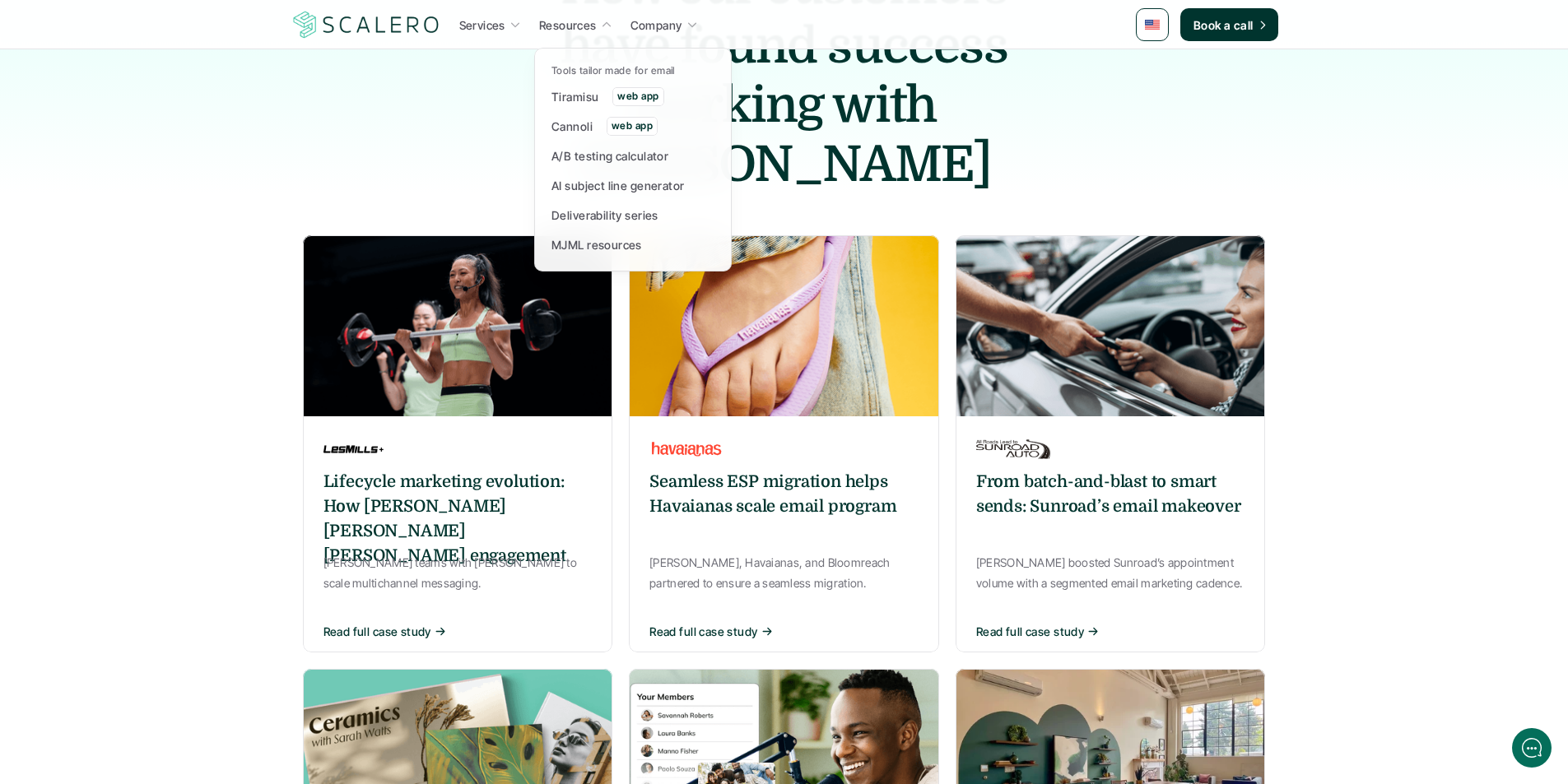
click at [576, 25] on div at bounding box center [632, 140] width 198 height 262
drag, startPoint x: 540, startPoint y: 57, endPoint x: 663, endPoint y: 256, distance: 233.9
click at [663, 256] on div "Tools tailor made for email Tiramisu web app Cannoli web app A/B testing calcul…" at bounding box center [632, 160] width 198 height 224
click at [560, 23] on p "Resources" at bounding box center [567, 25] width 57 height 18
click at [572, 74] on p "Tools tailor made for email" at bounding box center [613, 71] width 124 height 12
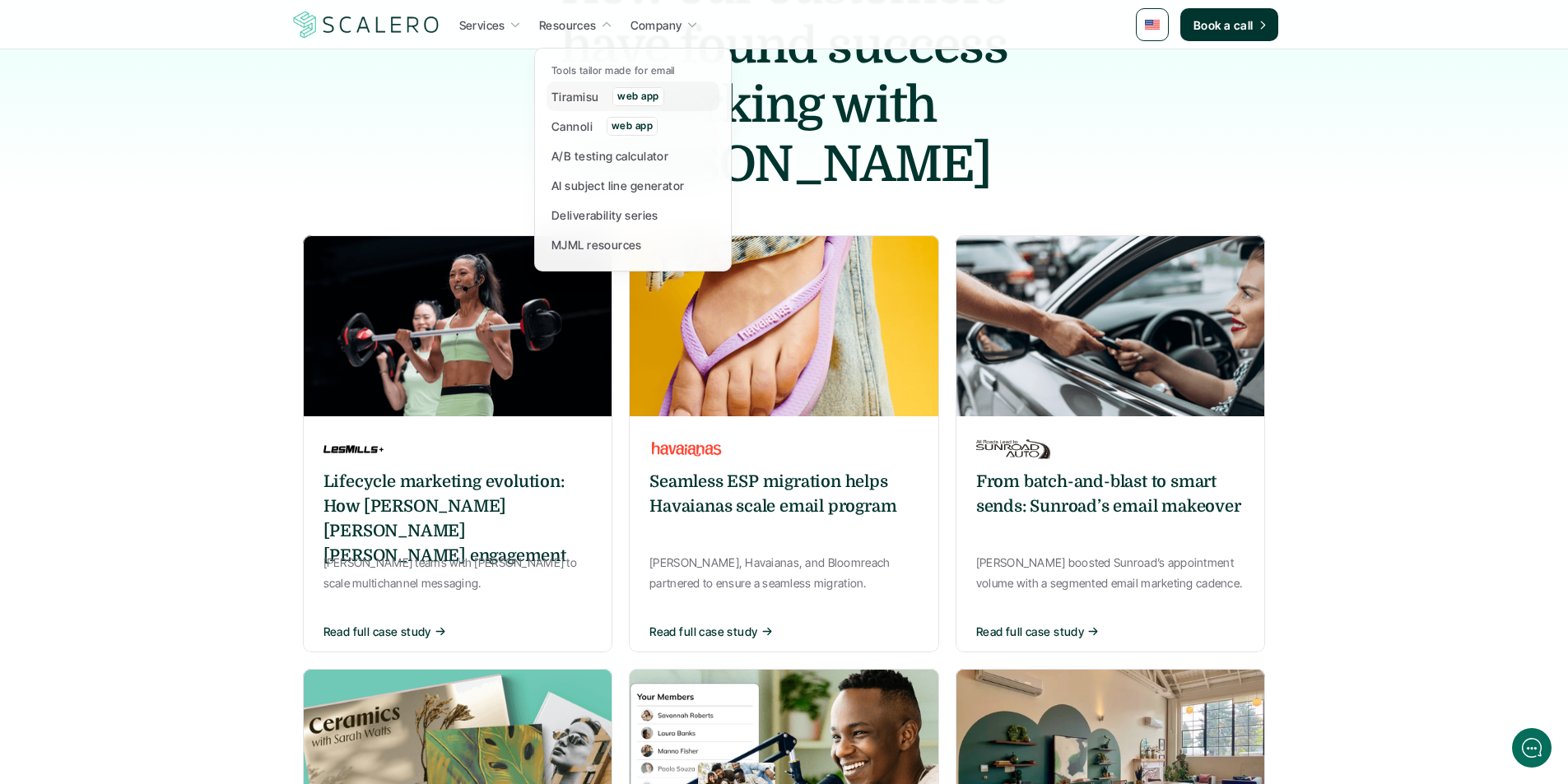
click at [573, 92] on p "Tiramisu" at bounding box center [575, 96] width 47 height 18
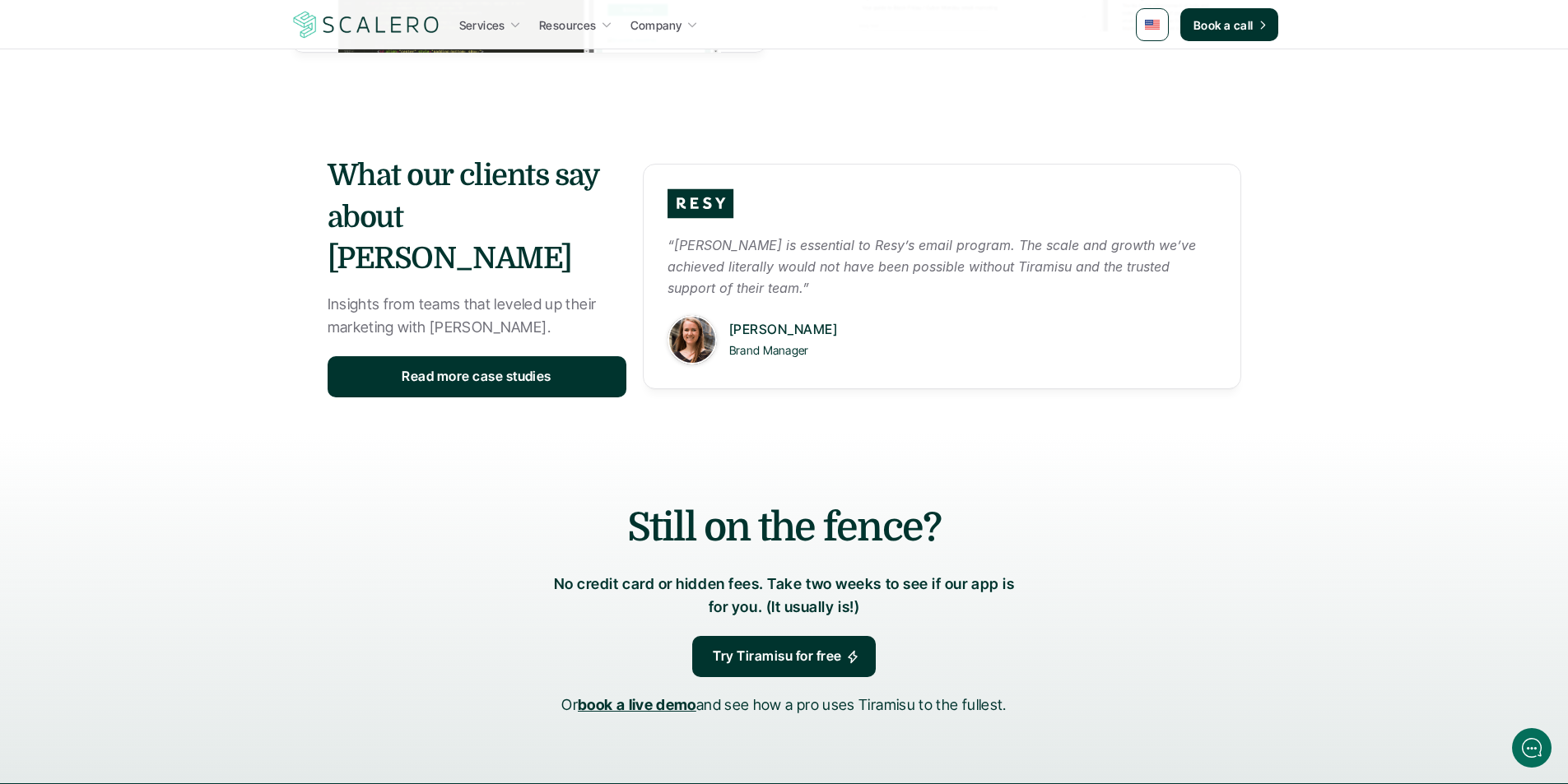
scroll to position [1892, 0]
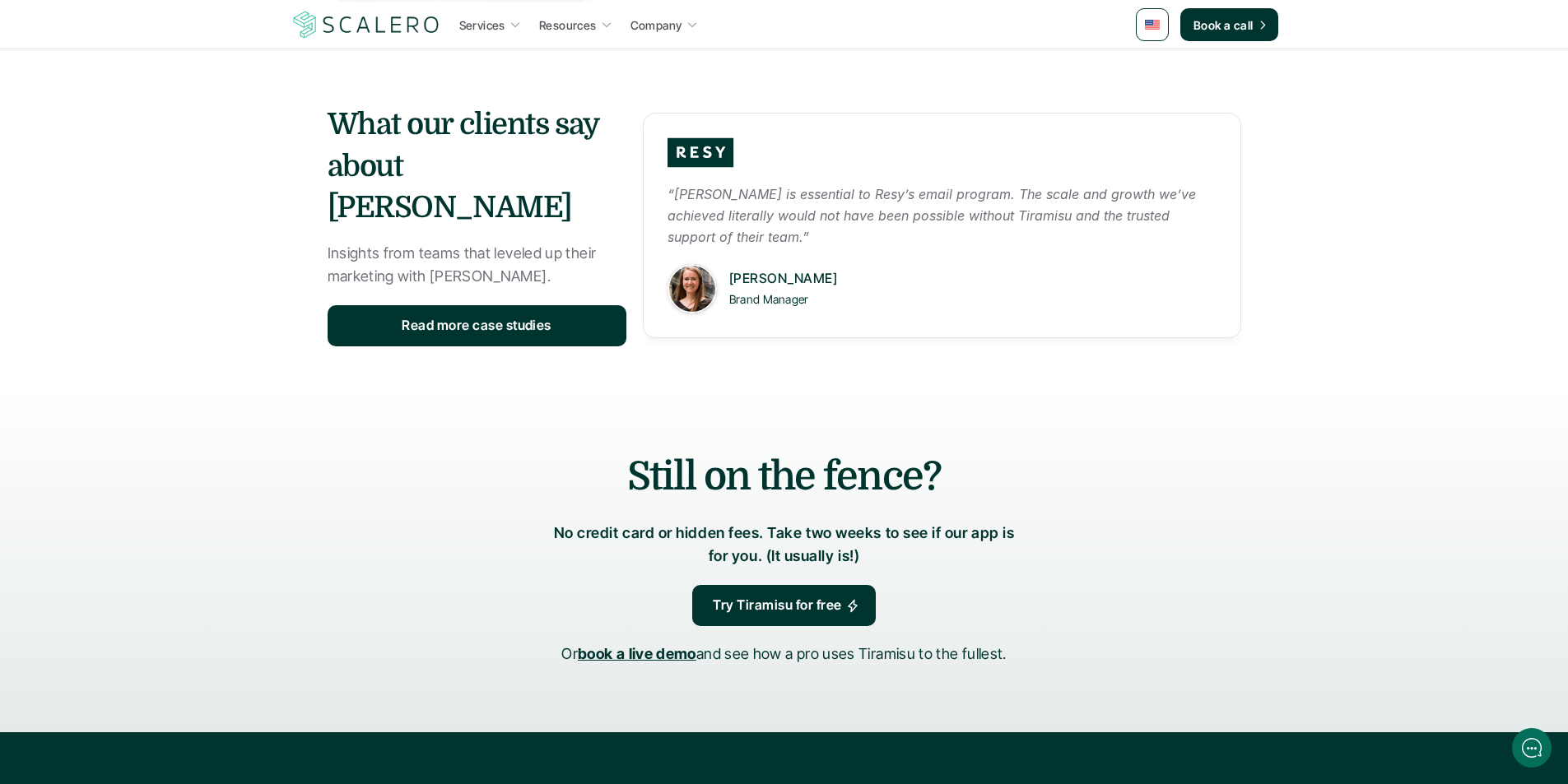
drag, startPoint x: 518, startPoint y: 128, endPoint x: 819, endPoint y: 322, distance: 358.1
copy div "Lor ipsumdolorsit ametc adipisci elitsedd eius tempo inci utla etdolo Magnaal e…"
click at [1237, 384] on div "Still on the fence? No credit card or hidden fees. Take two weeks to see if our…" at bounding box center [784, 558] width 988 height 349
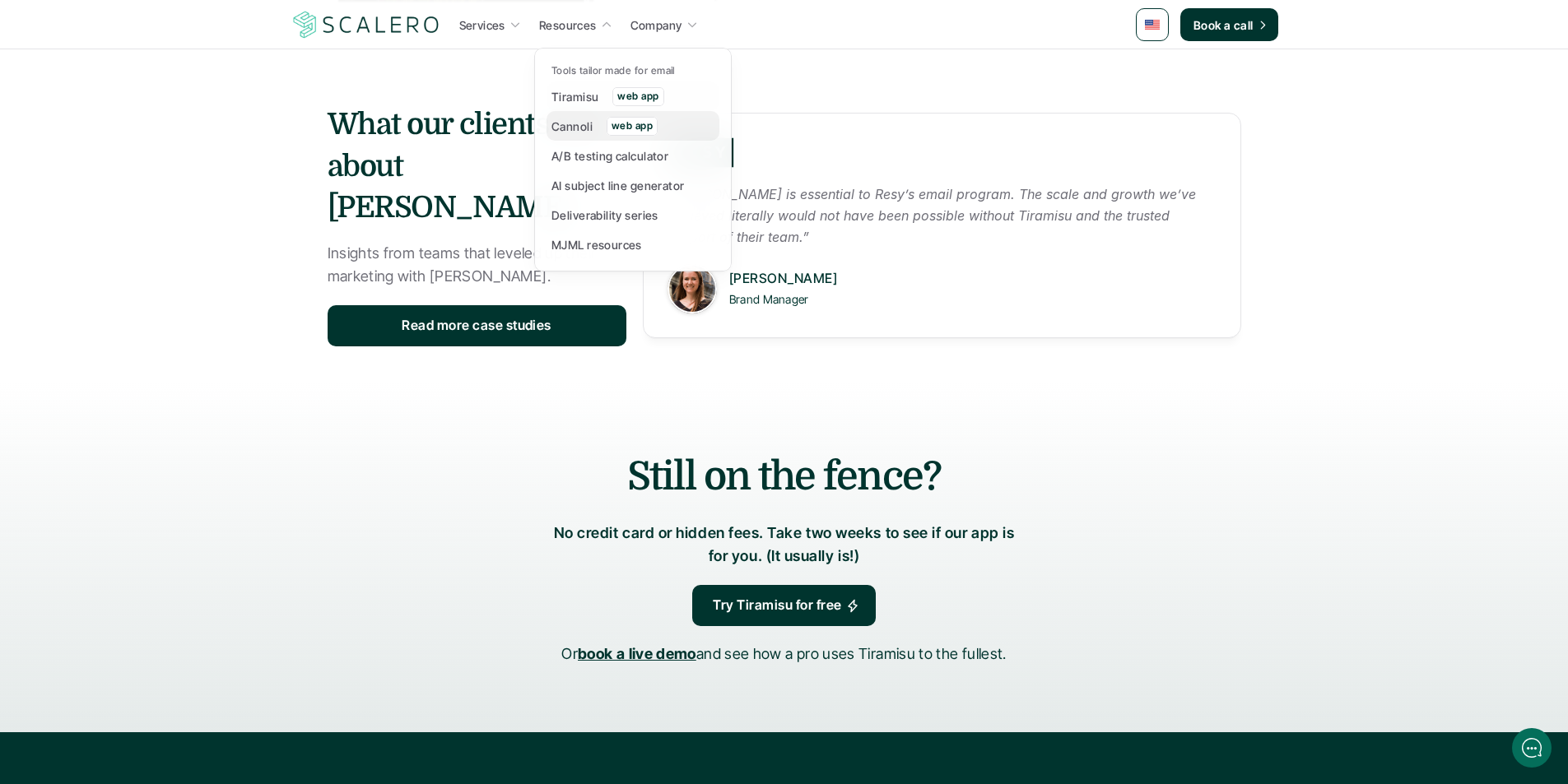
click at [569, 132] on p "Cannoli" at bounding box center [572, 127] width 41 height 18
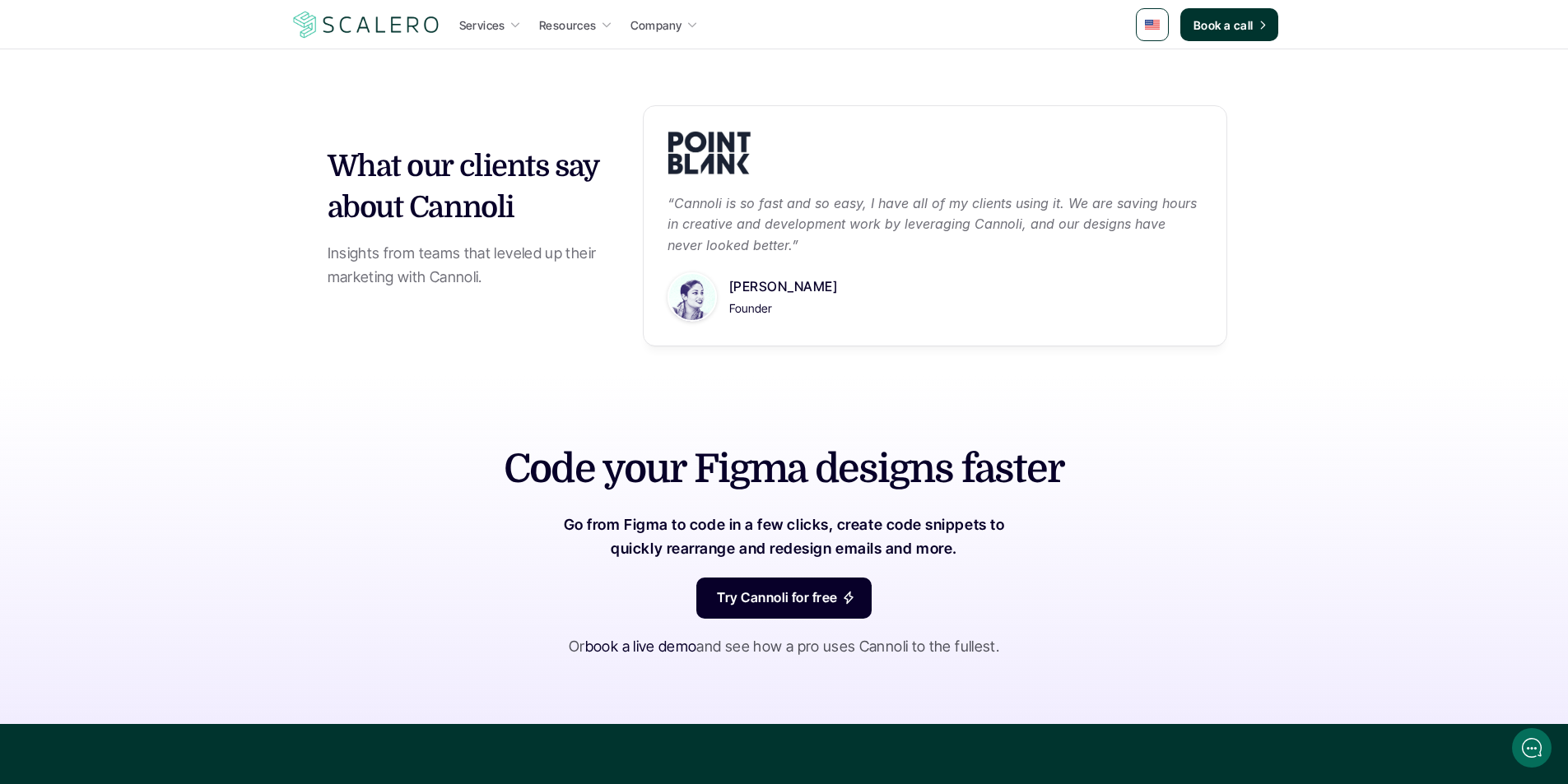
scroll to position [1728, 0]
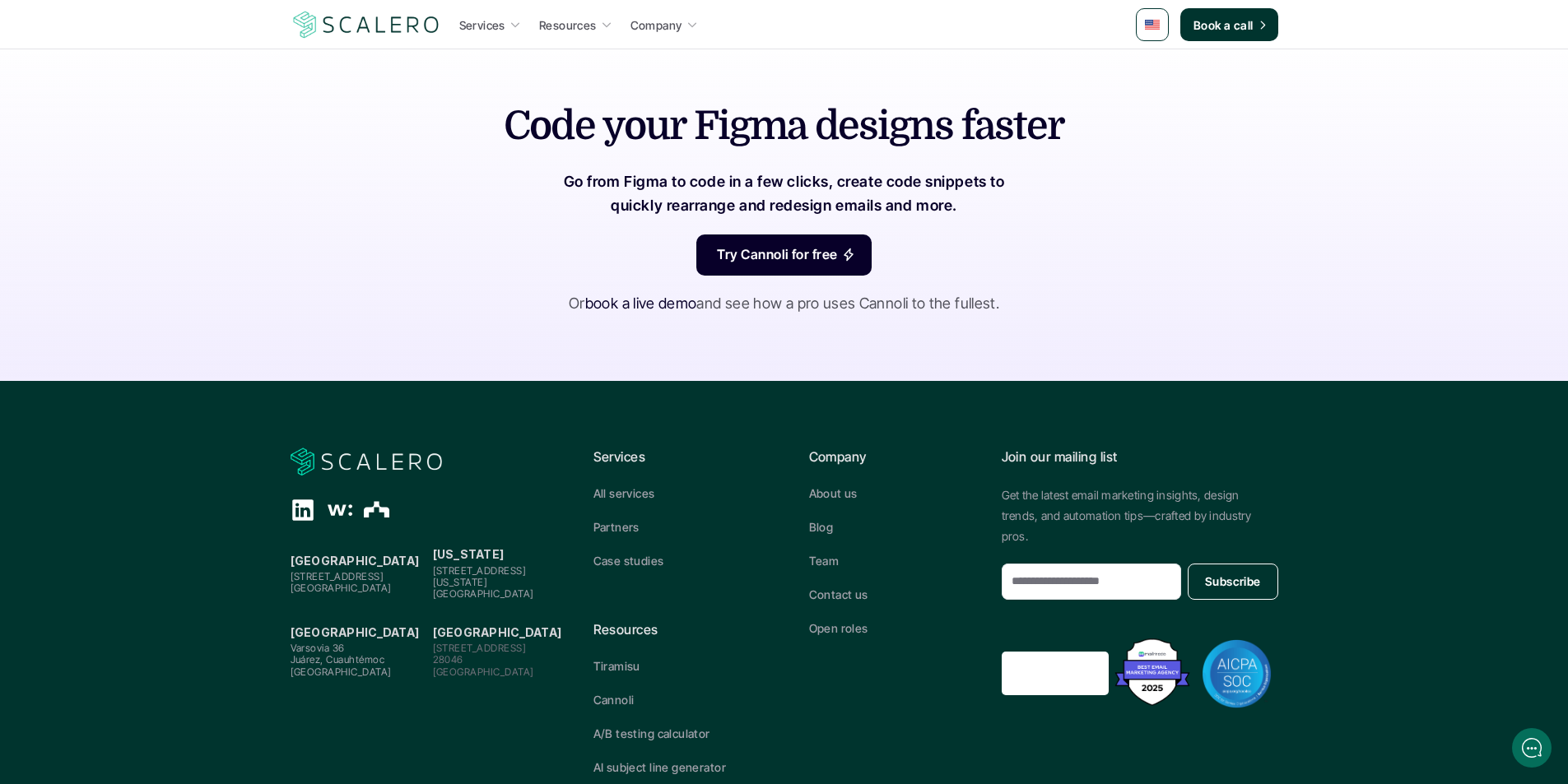
drag, startPoint x: 473, startPoint y: 165, endPoint x: 1019, endPoint y: 280, distance: 558.0
copy div "Lo ipsumd sit am co adip elitse do eius Te inci utlaboree do Magna, al en admin…"
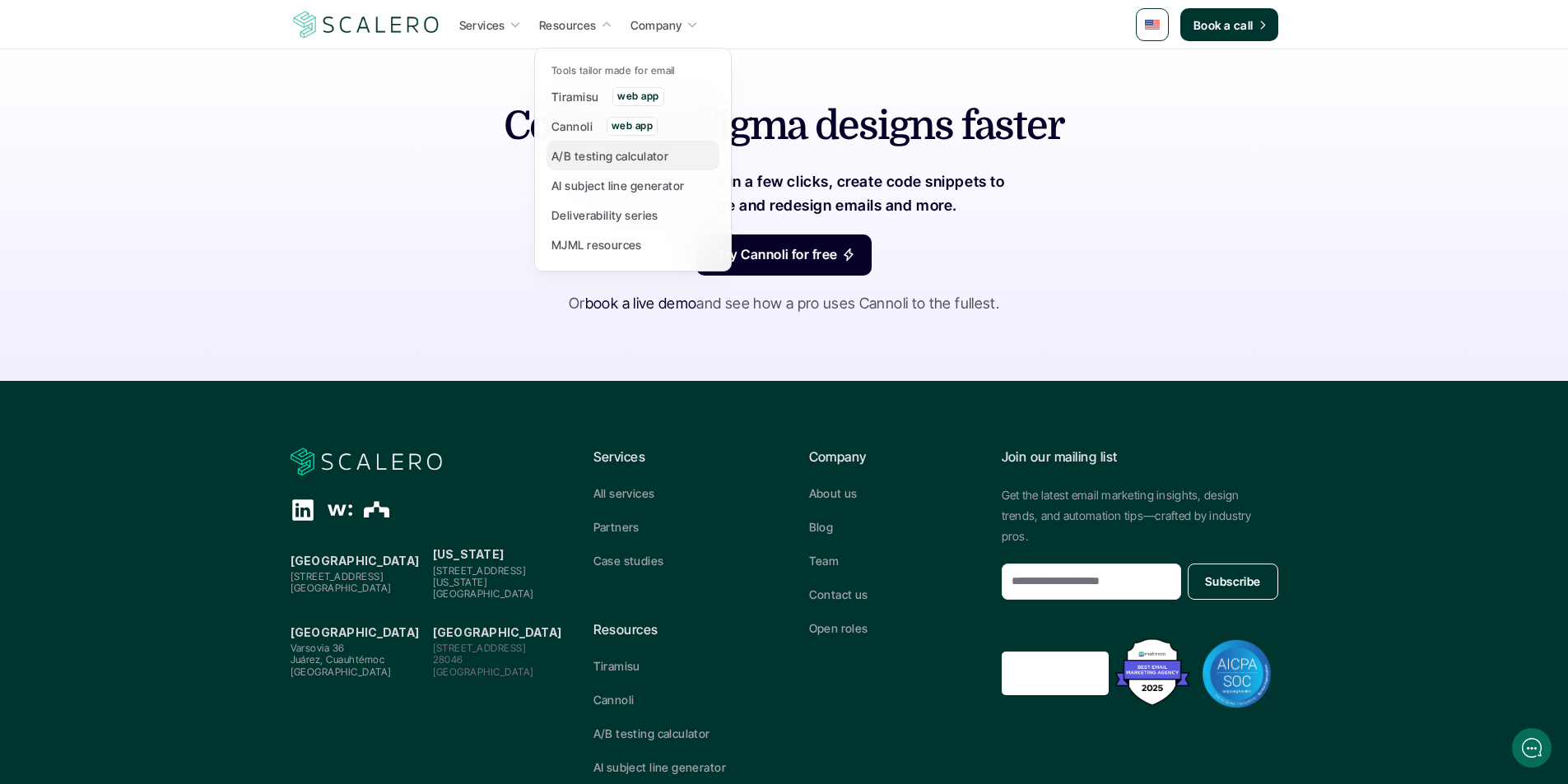
click at [564, 156] on p "A/B testing calculator" at bounding box center [610, 156] width 117 height 18
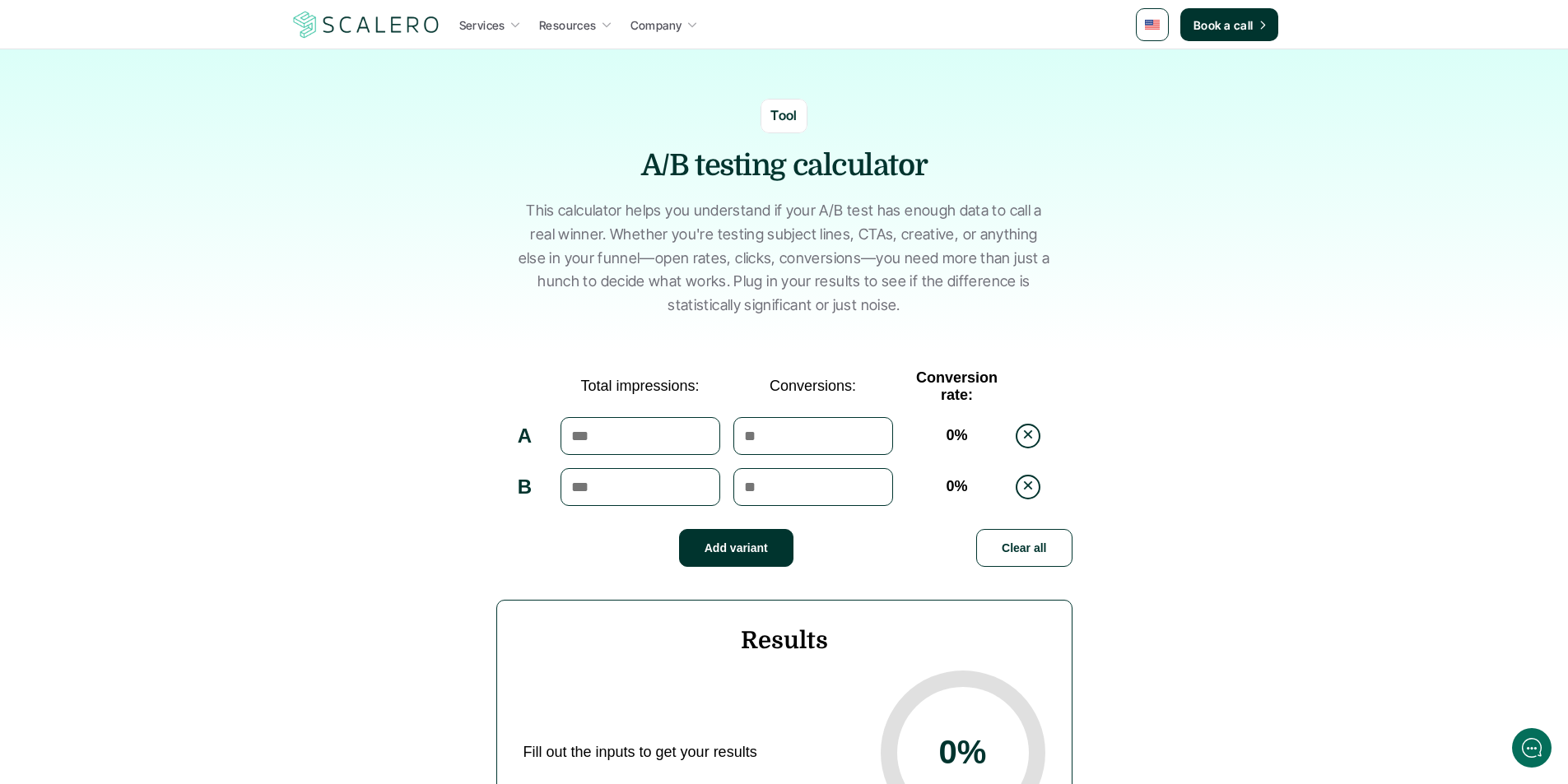
drag, startPoint x: 734, startPoint y: 102, endPoint x: 990, endPoint y: 342, distance: 350.9
click at [990, 342] on section "Tool A/B testing calculator This calculator helps you understand if your A/B te…" at bounding box center [784, 200] width 1568 height 301
drag, startPoint x: 775, startPoint y: 222, endPoint x: 691, endPoint y: 94, distance: 153.1
click at [691, 94] on section "Tool A/B testing calculator This calculator helps you understand if your A/B te…" at bounding box center [784, 200] width 1568 height 301
drag, startPoint x: 717, startPoint y: 93, endPoint x: 923, endPoint y: 301, distance: 292.7
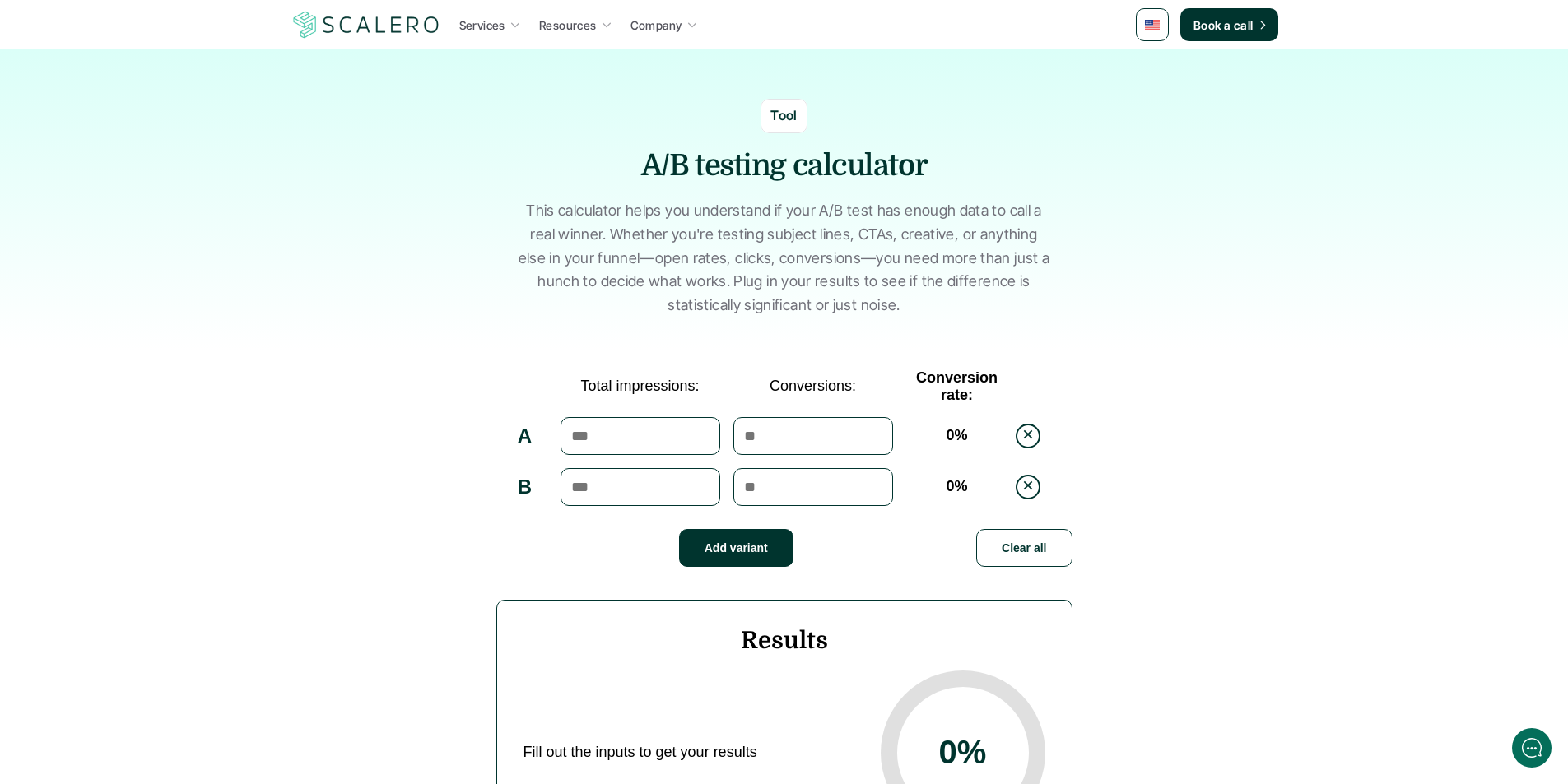
click at [923, 301] on section "Tool A/B testing calculator This calculator helps you understand if your A/B te…" at bounding box center [784, 200] width 1568 height 301
copy div "Tool A/B testing calculator This calculator helps you understand if your A/B te…"
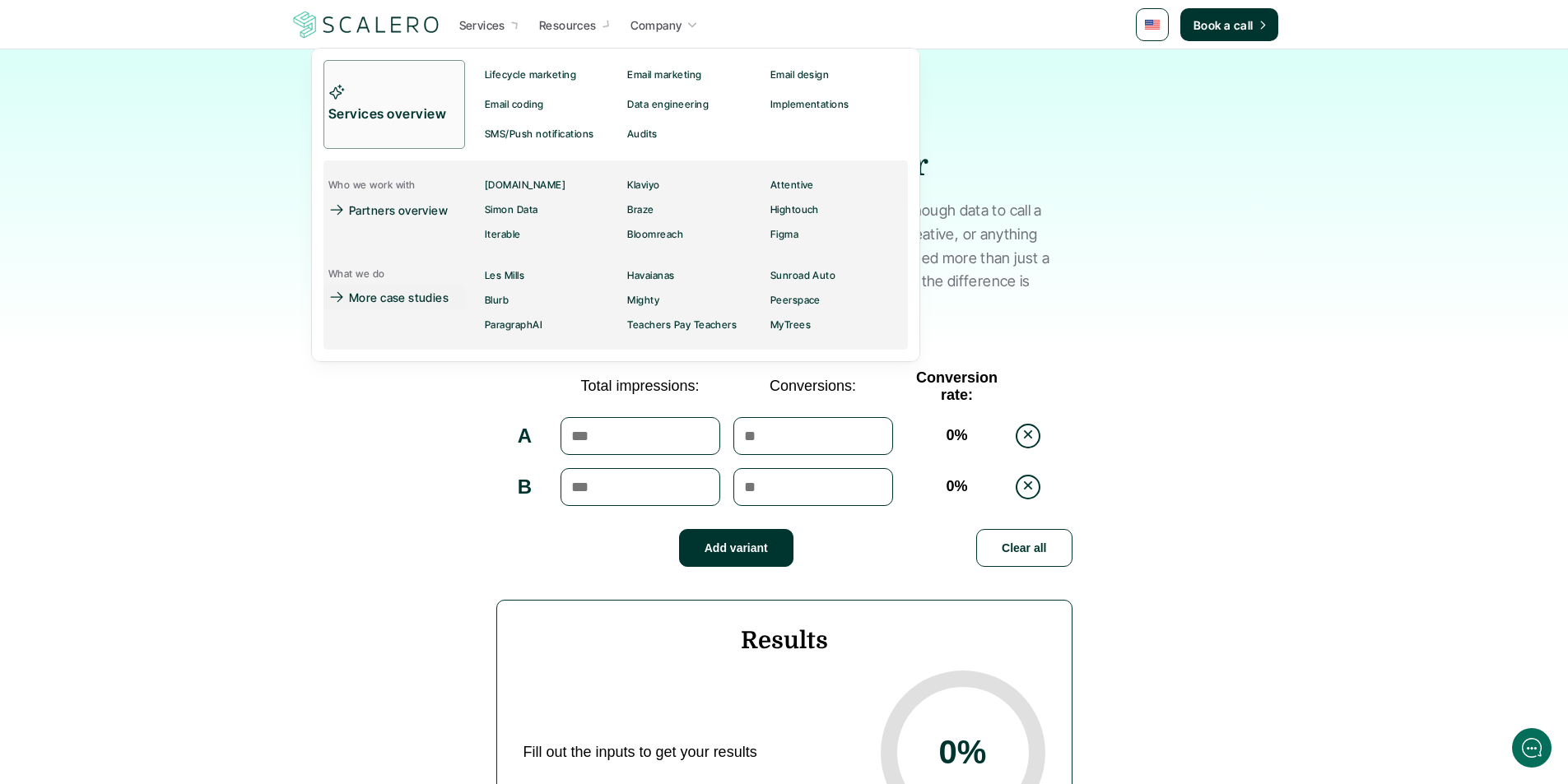
click at [367, 323] on div "What we do More case studies" at bounding box center [394, 300] width 141 height 74
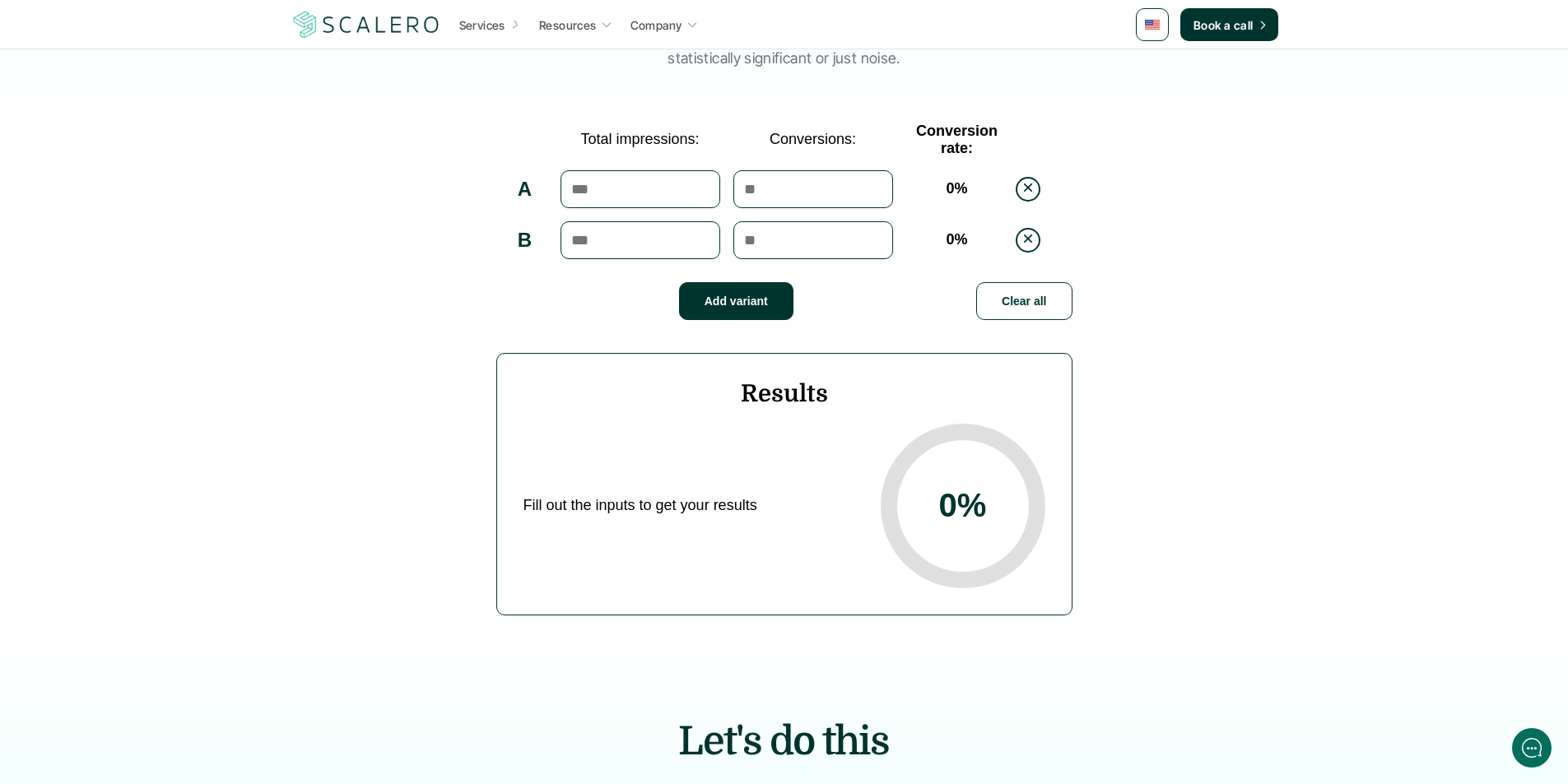
click at [294, 349] on section "Total impressions: Conversions: Conversion rate: A 0 % B 0 % Add variant Clear …" at bounding box center [784, 382] width 1568 height 532
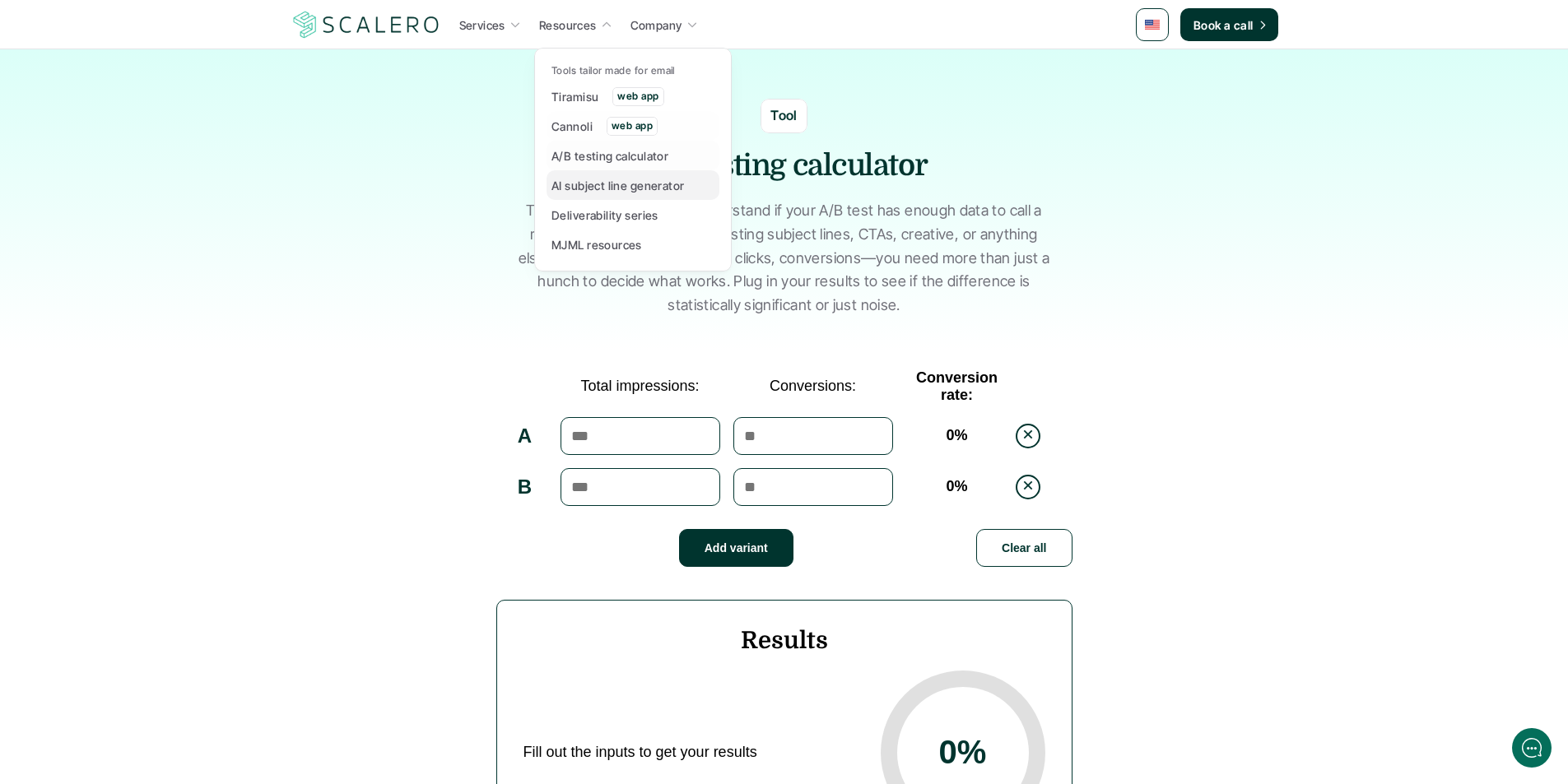
click at [576, 188] on p "AI subject line generator" at bounding box center [618, 186] width 134 height 18
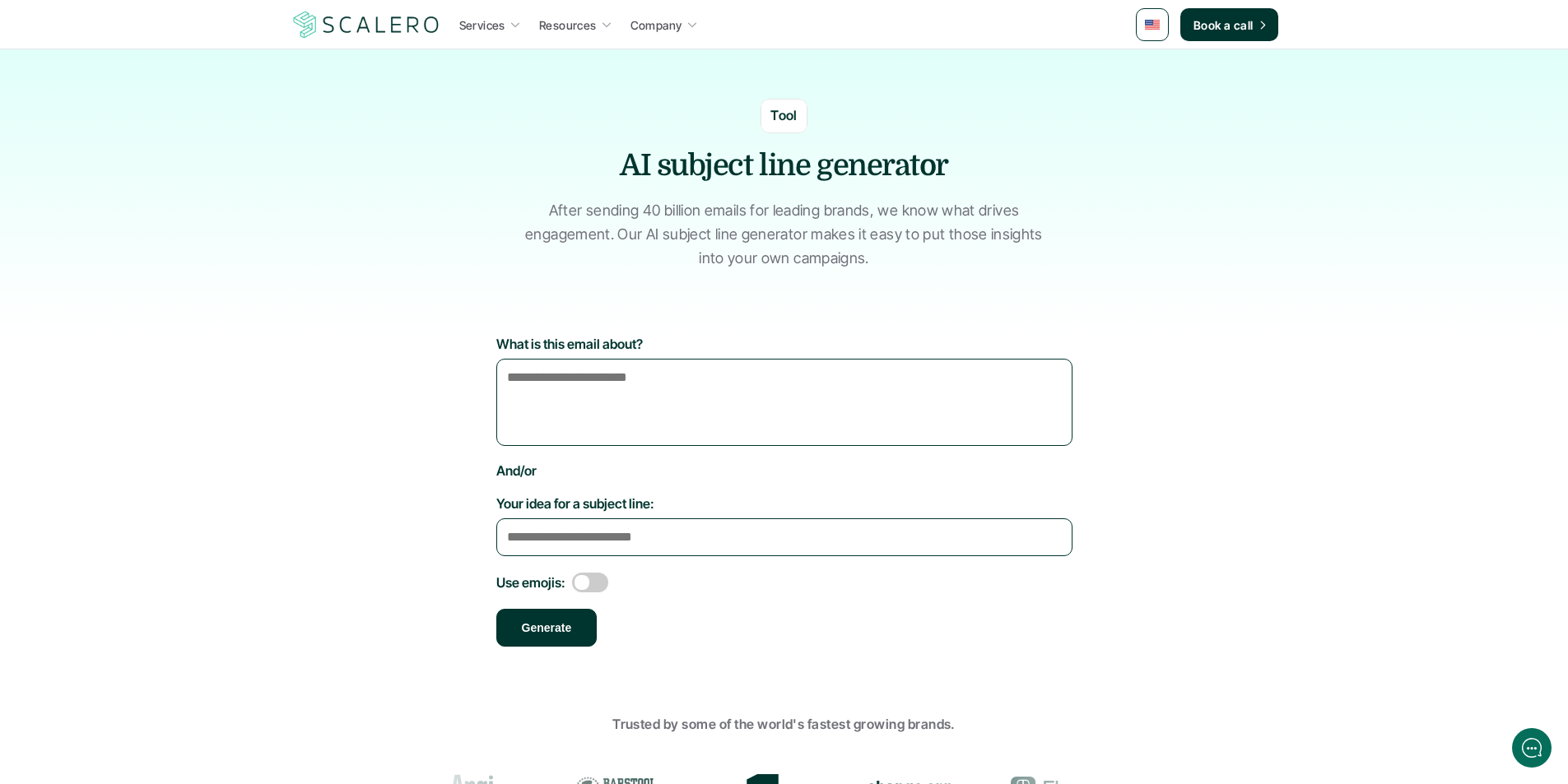
drag, startPoint x: 676, startPoint y: 98, endPoint x: 890, endPoint y: 264, distance: 270.8
click at [890, 264] on div "Tool AI subject line generator After sending 40 billion emails for leading bran…" at bounding box center [784, 176] width 988 height 253
click at [636, 178] on h3 "AI subject line generator" at bounding box center [784, 167] width 494 height 41
drag, startPoint x: 615, startPoint y: 167, endPoint x: 891, endPoint y: 261, distance: 291.6
click at [891, 261] on div "Tool AI subject line generator After sending 40 billion emails for leading bran…" at bounding box center [784, 176] width 988 height 253
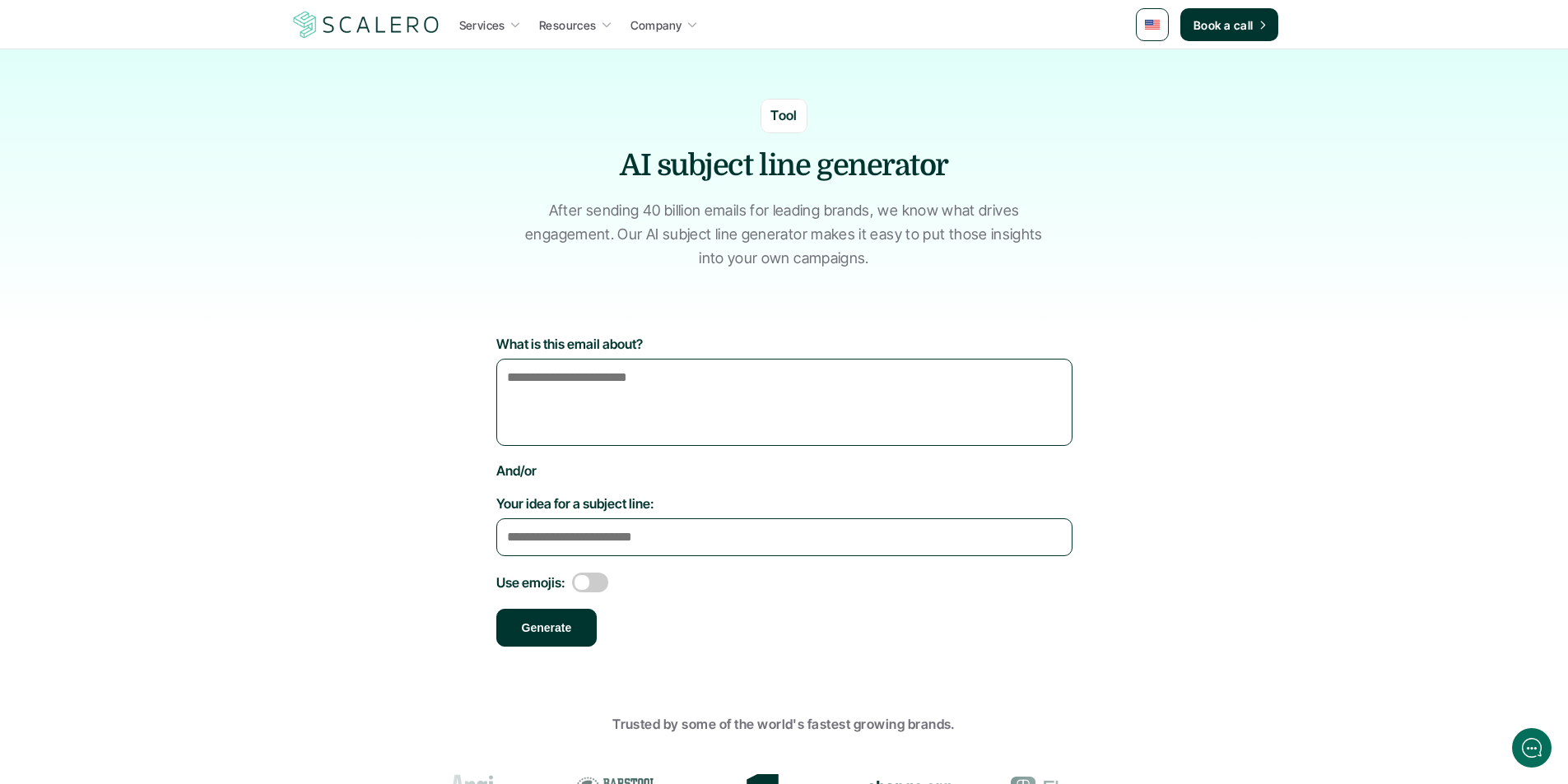
copy div "AI subject line generator After sending 40 billion emails for leading brands, w…"
click at [1175, 231] on div "Tool AI subject line generator After sending 40 billion emails for leading bran…" at bounding box center [784, 176] width 988 height 253
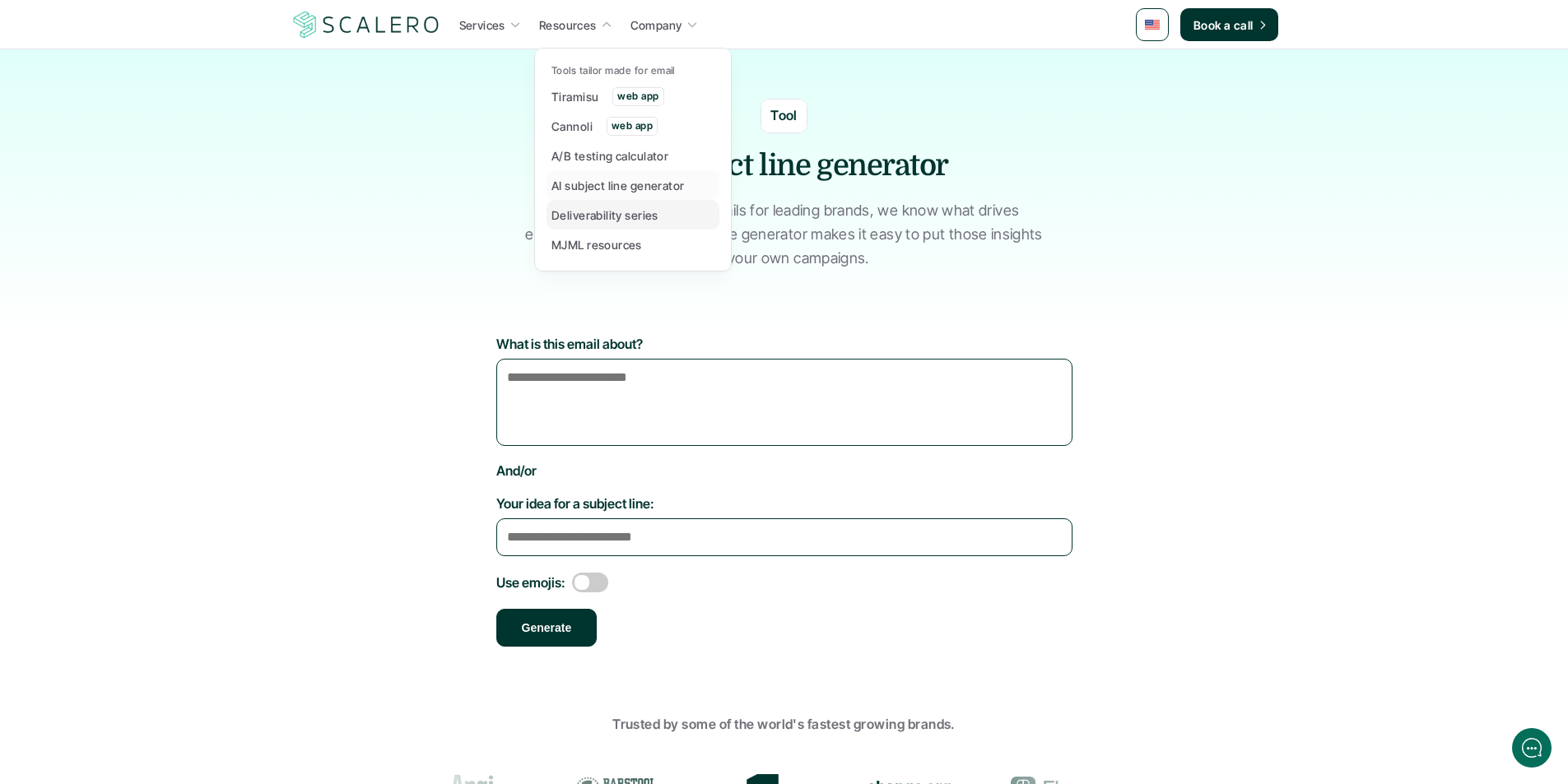
click at [586, 207] on p "Deliverability series" at bounding box center [605, 215] width 107 height 18
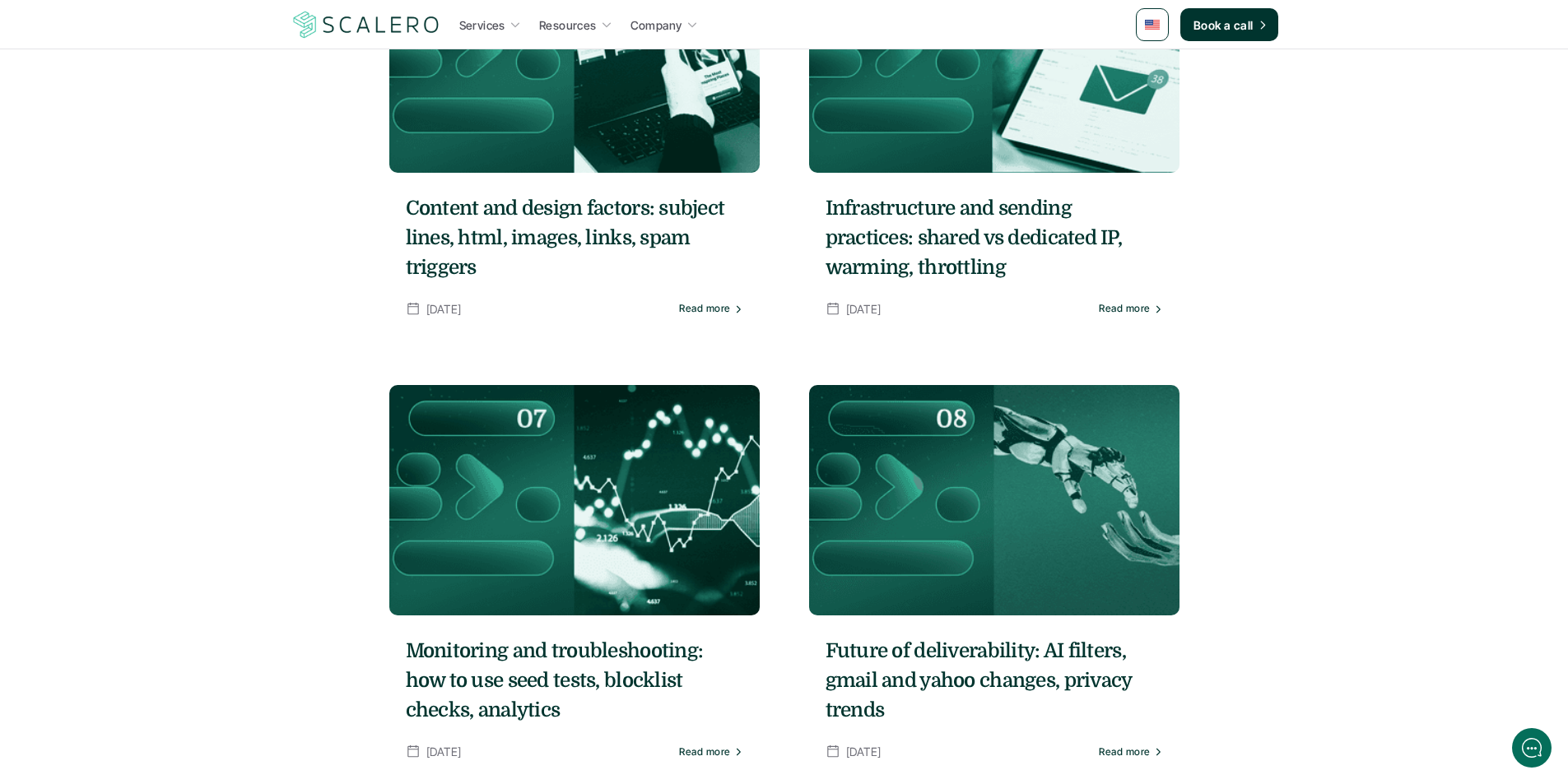
scroll to position [1892, 0]
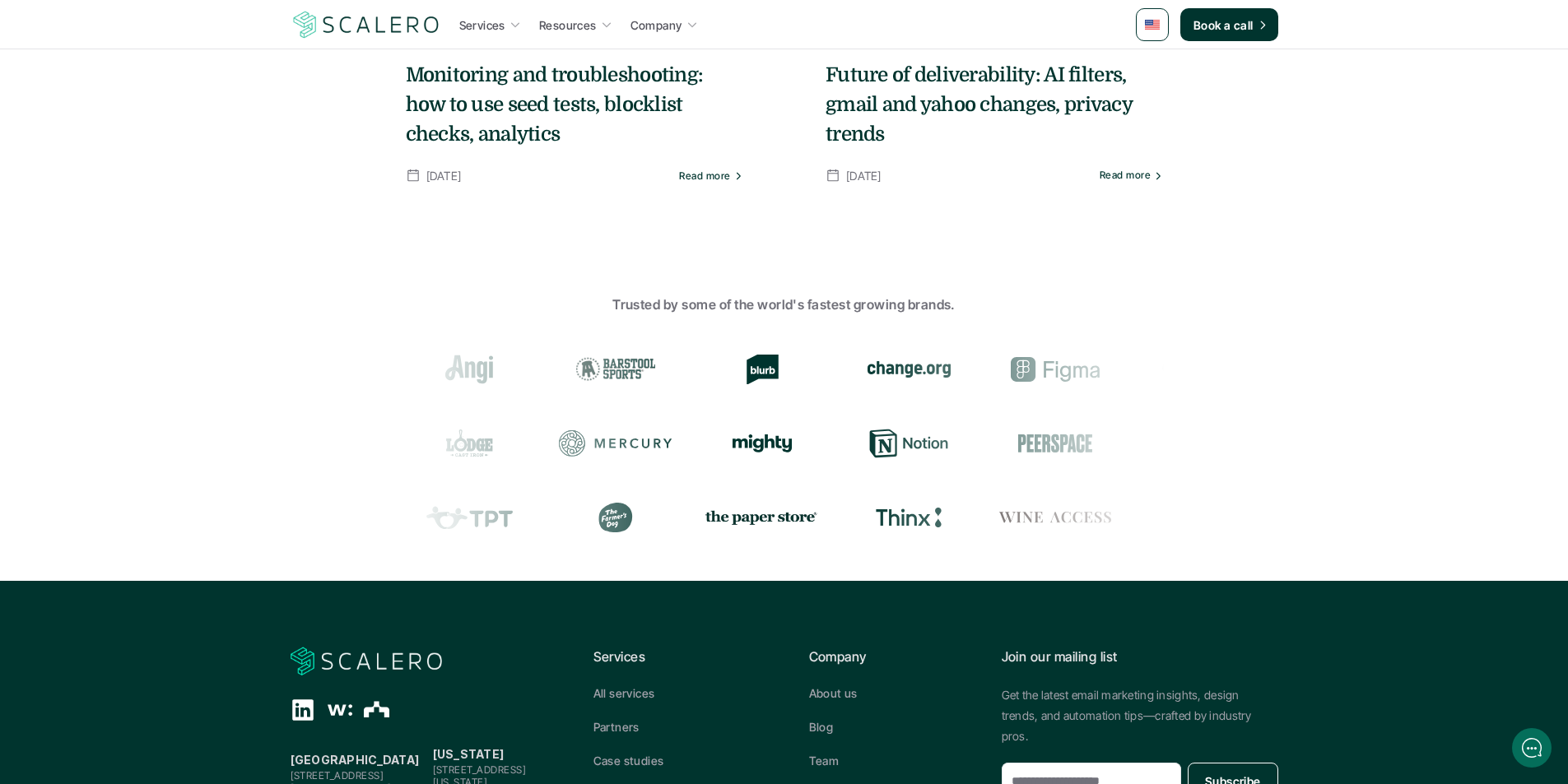
drag, startPoint x: 589, startPoint y: 158, endPoint x: 1136, endPoint y: 178, distance: 547.4
click at [1079, 196] on div "Future of deliverability: AI filters, gmail and yahoo changes, privacy trends […" at bounding box center [994, 123] width 370 height 159
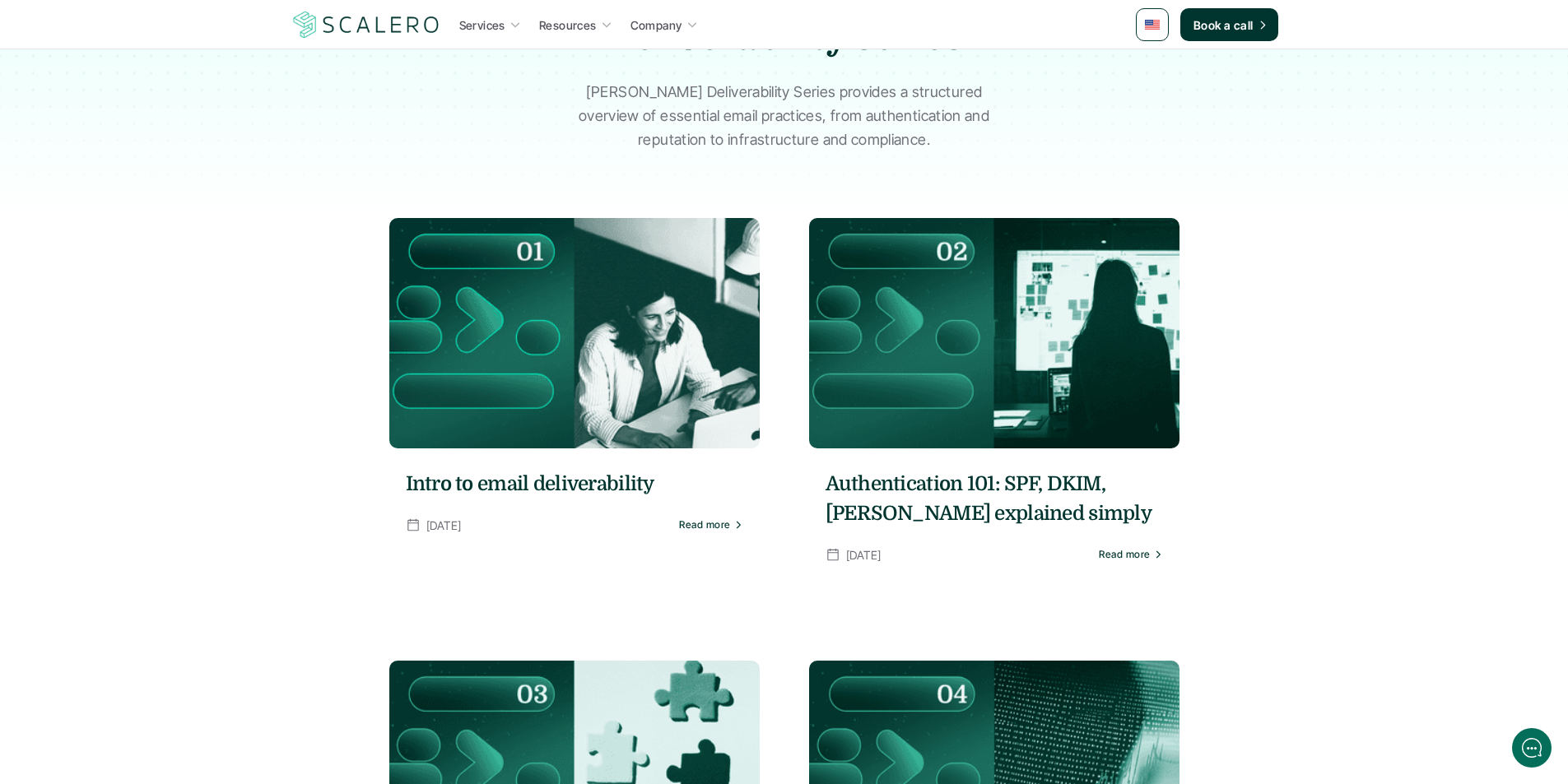
scroll to position [0, 0]
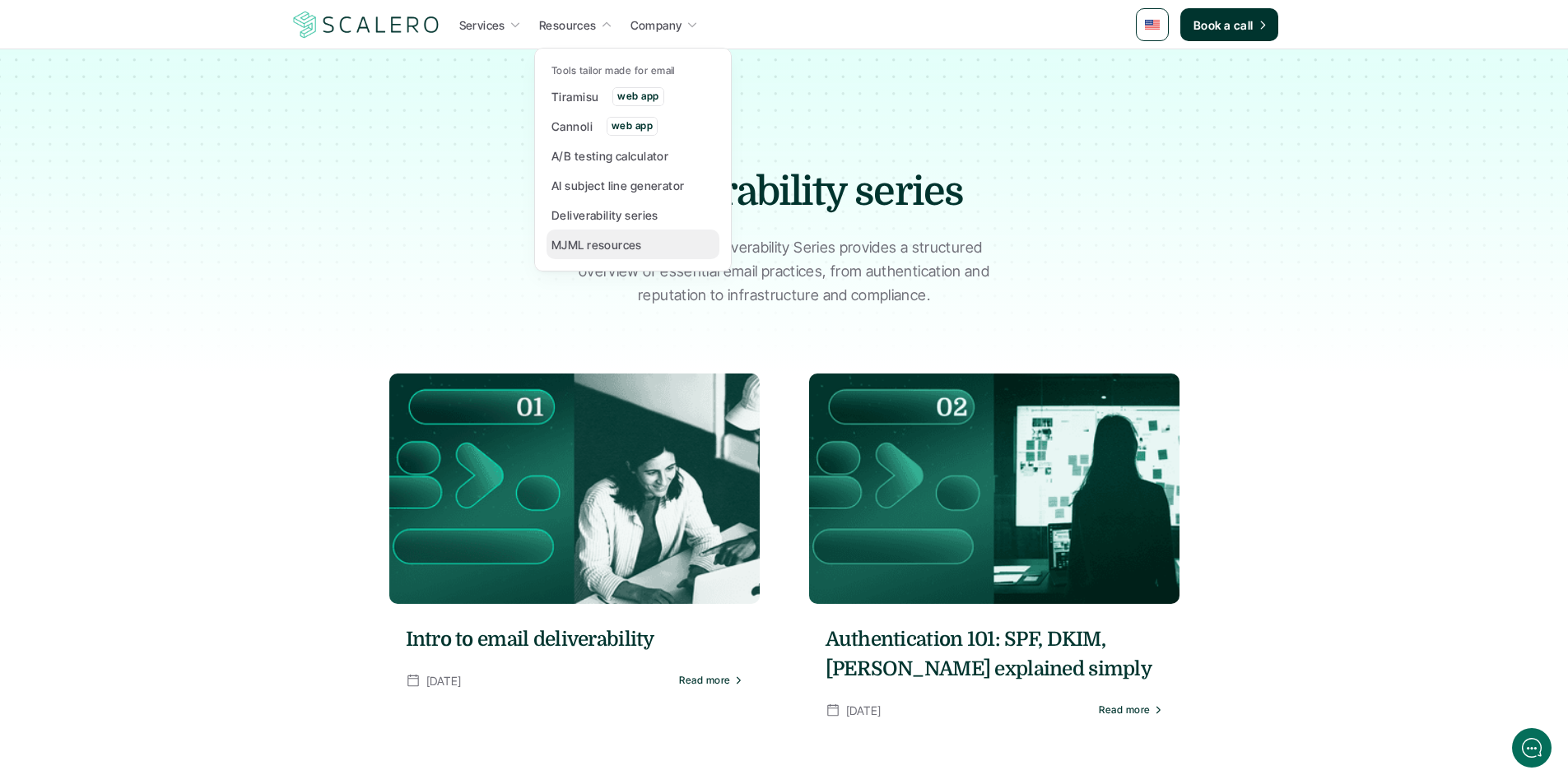
click at [599, 241] on p "MJML resources" at bounding box center [596, 244] width 91 height 18
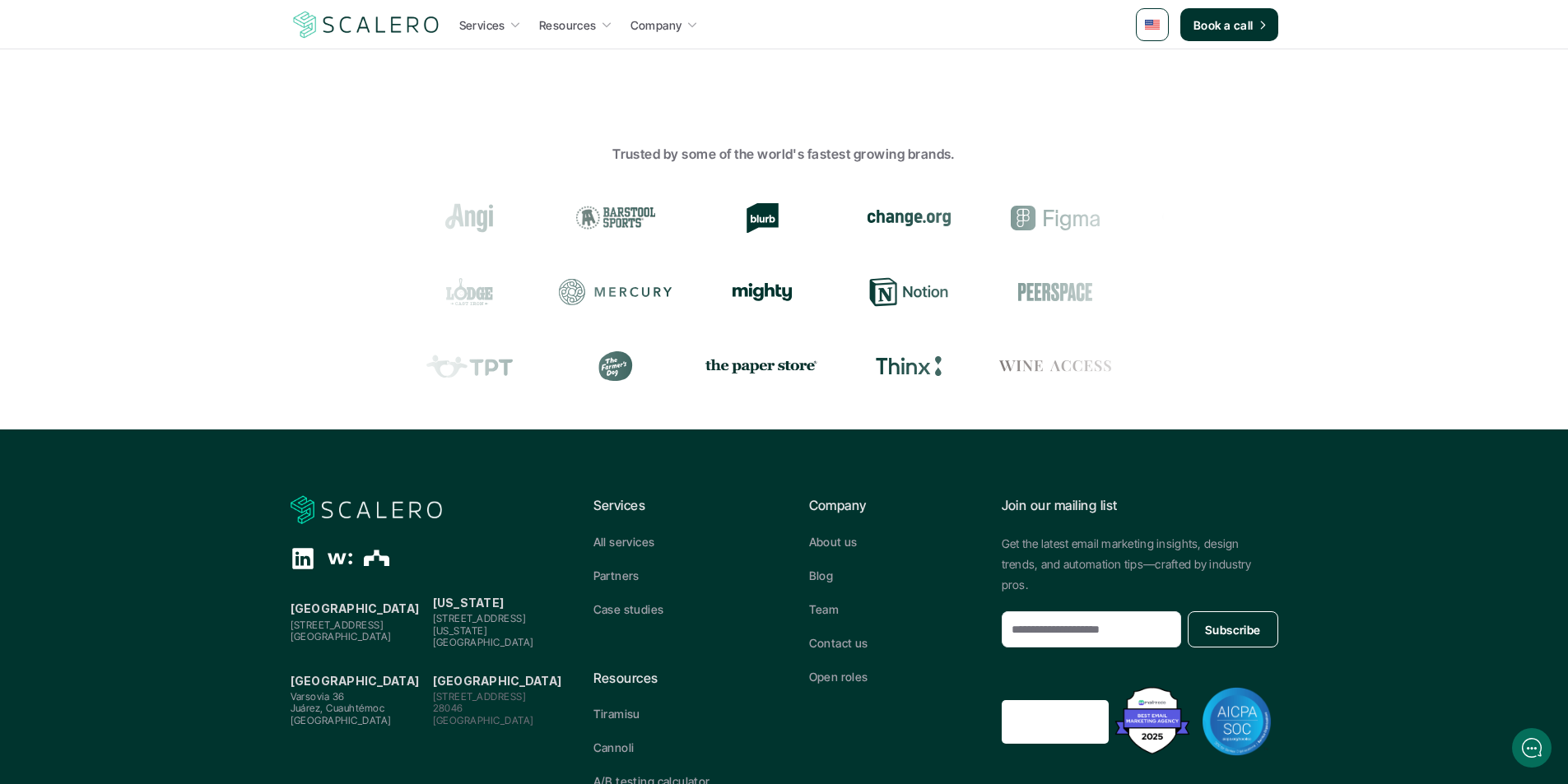
scroll to position [1062, 0]
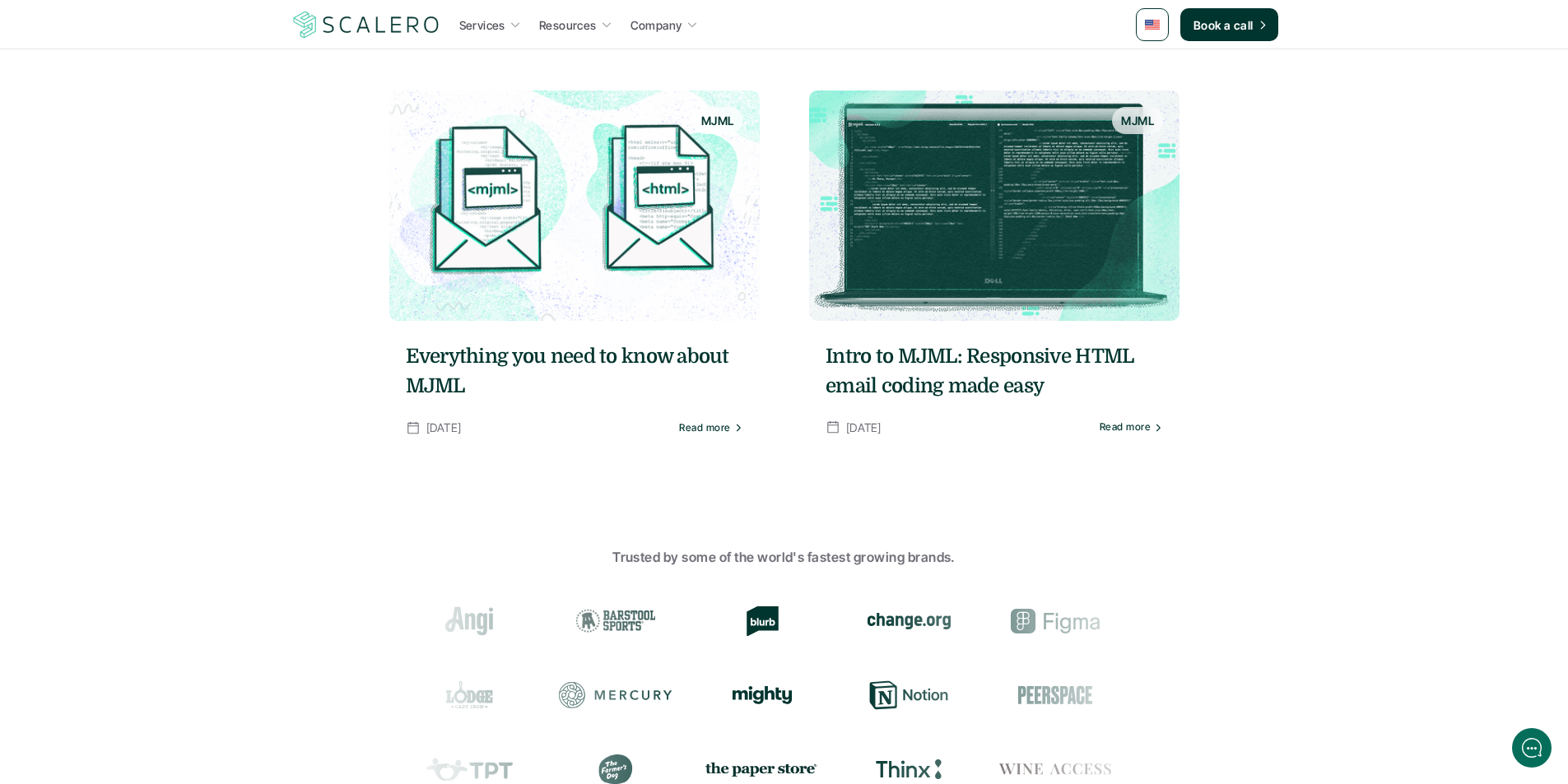
drag, startPoint x: 636, startPoint y: 173, endPoint x: 967, endPoint y: 431, distance: 419.7
click at [967, 431] on div "Services Resources Company Book a call MJML Articles Insights written by indust…" at bounding box center [784, 149] width 1568 height 2421
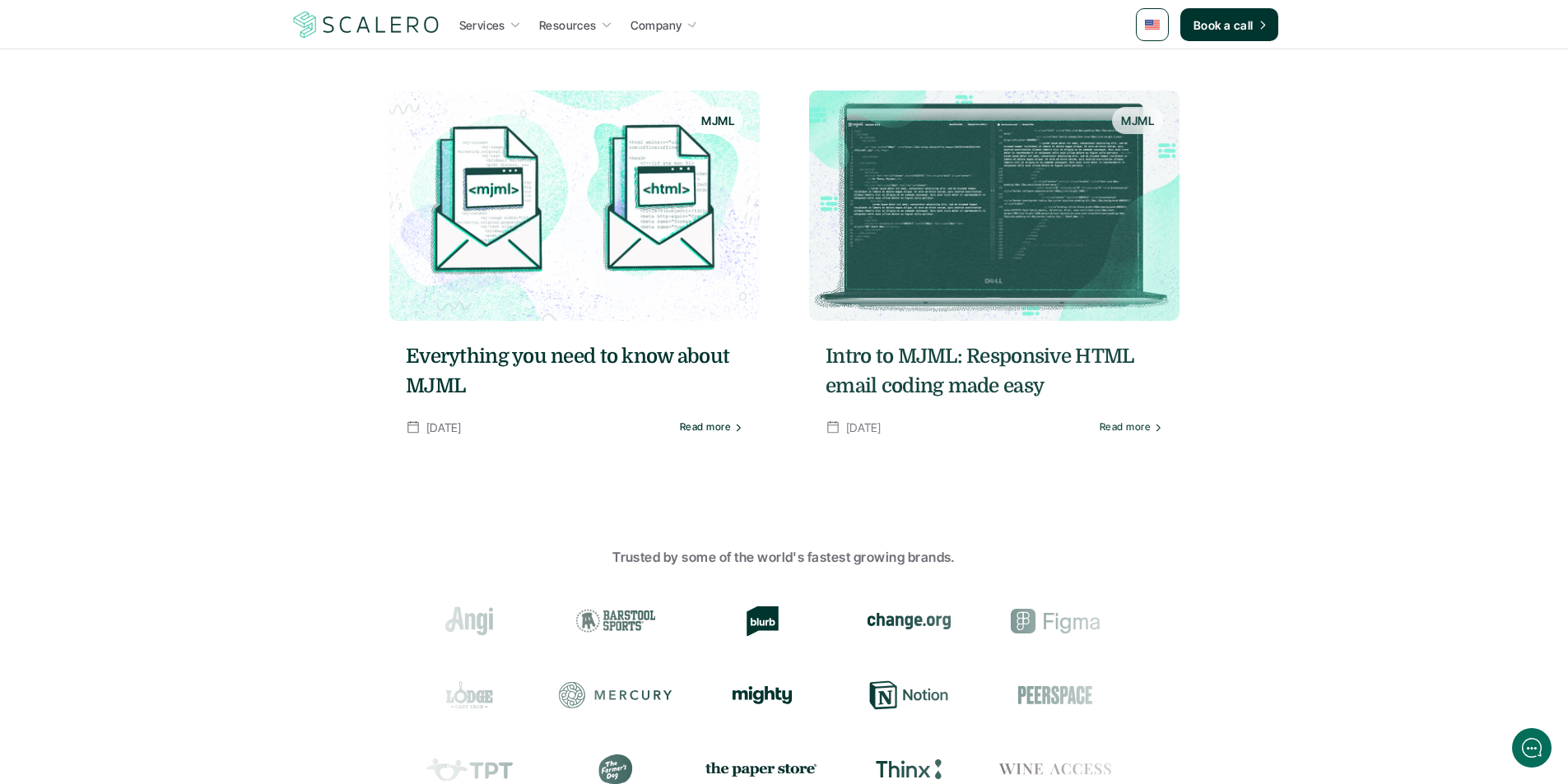
click at [1265, 369] on div "Services Resources Company Book a call MJML Articles Insights written by indust…" at bounding box center [784, 149] width 1568 height 2421
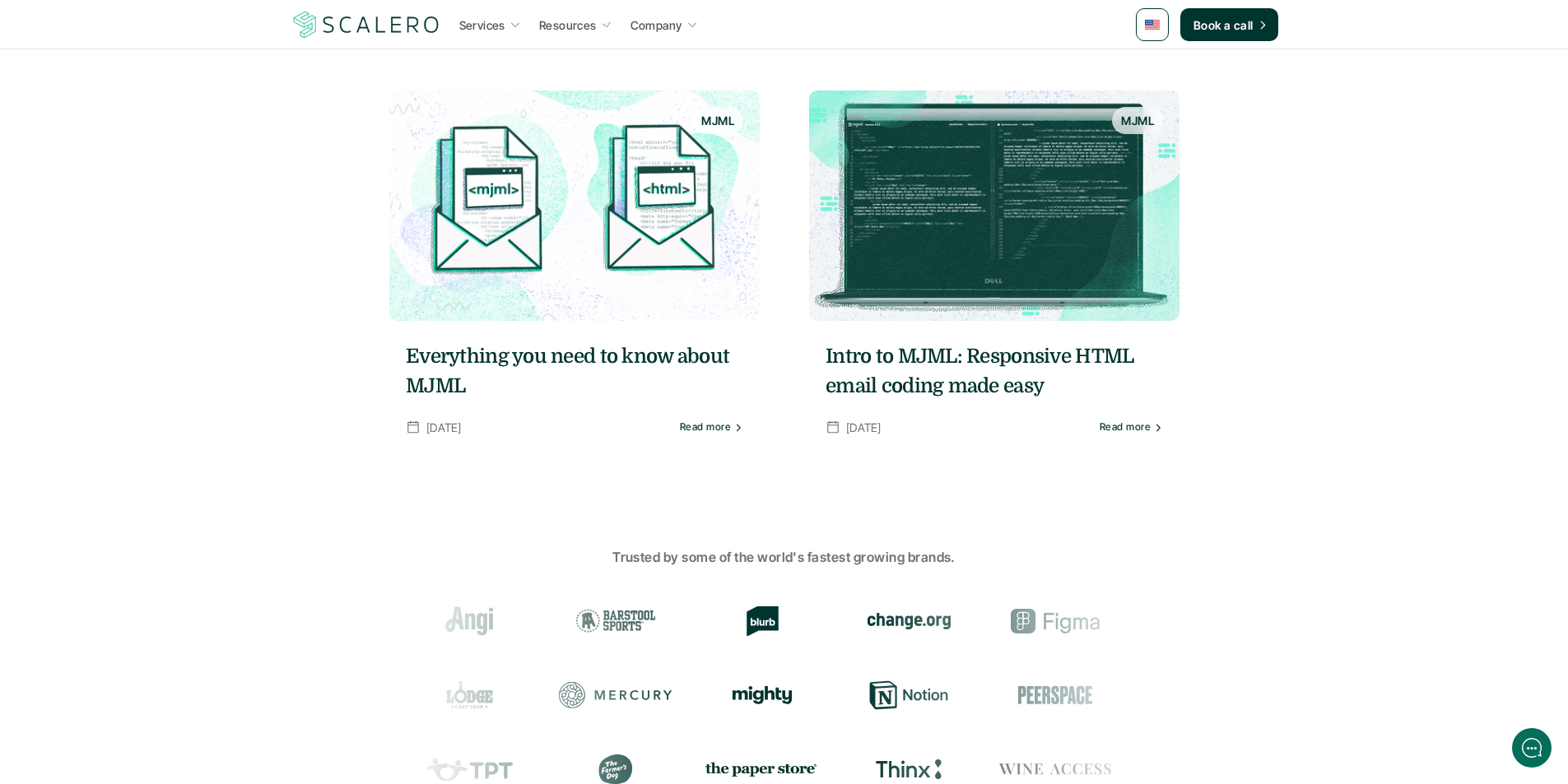
click at [1345, 434] on div "Services Resources Company Book a call MJML Articles Insights written by indust…" at bounding box center [784, 149] width 1568 height 2421
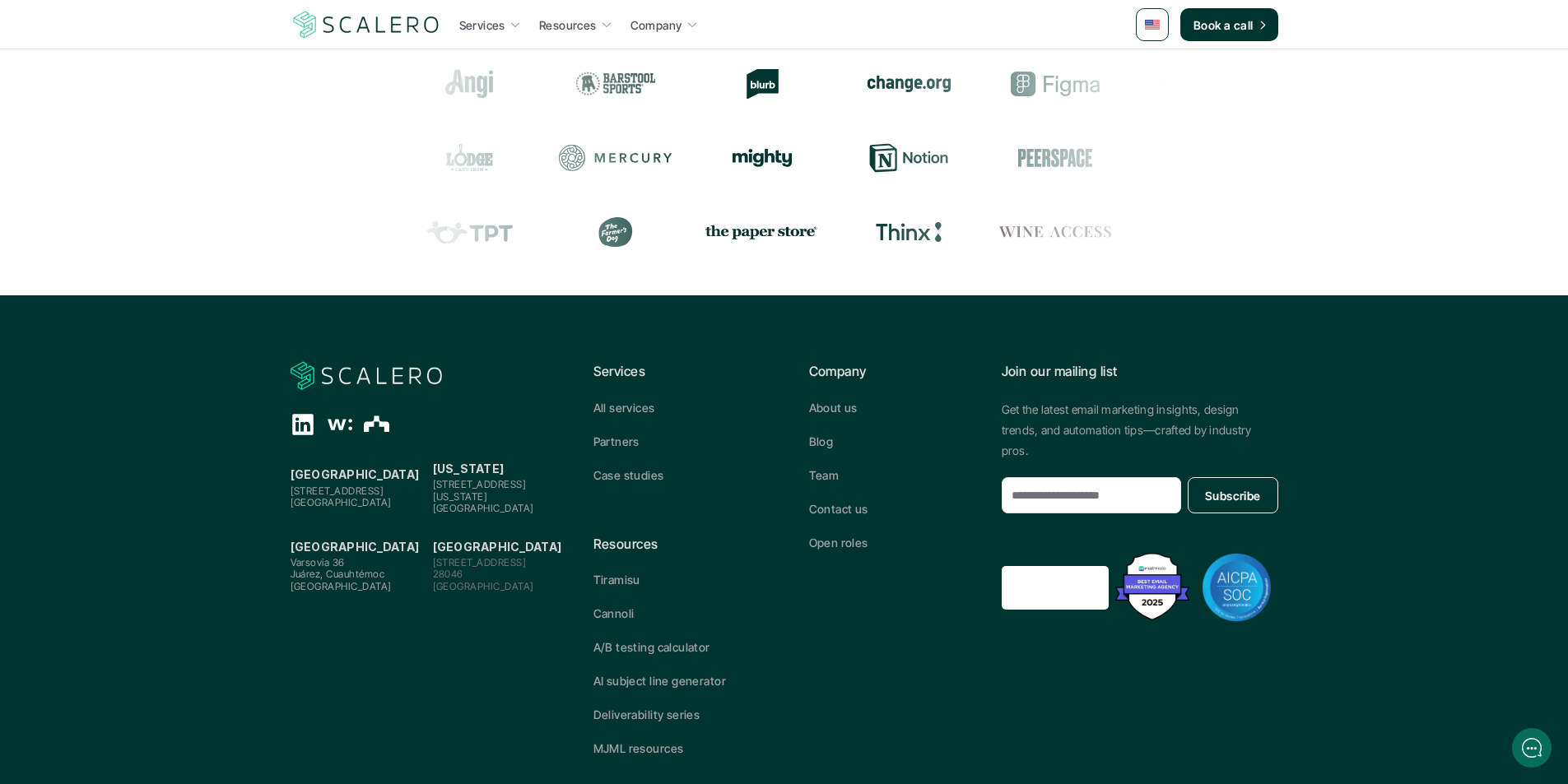
scroll to position [1637, 0]
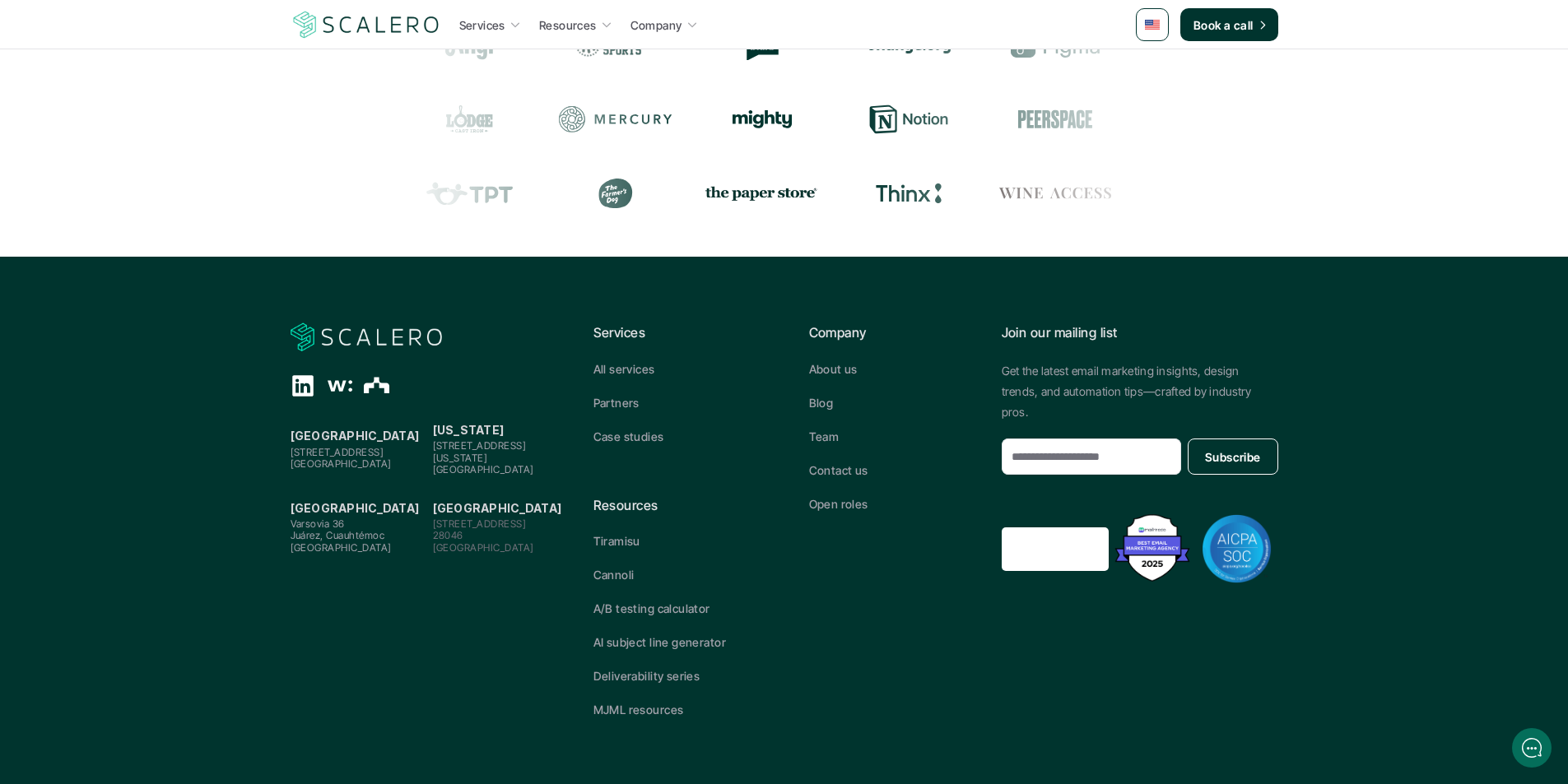
click at [820, 637] on div "Services All services Partners Case studies Resources Tiramisu Cannoli A/B test…" at bounding box center [784, 520] width 382 height 395
drag, startPoint x: 655, startPoint y: 579, endPoint x: 719, endPoint y: 699, distance: 136.0
click at [719, 699] on div "Services All services Partners Case studies Resources Tiramisu Cannoli A/B test…" at bounding box center [676, 520] width 167 height 395
click at [746, 674] on link "Deliverability series" at bounding box center [676, 676] width 167 height 18
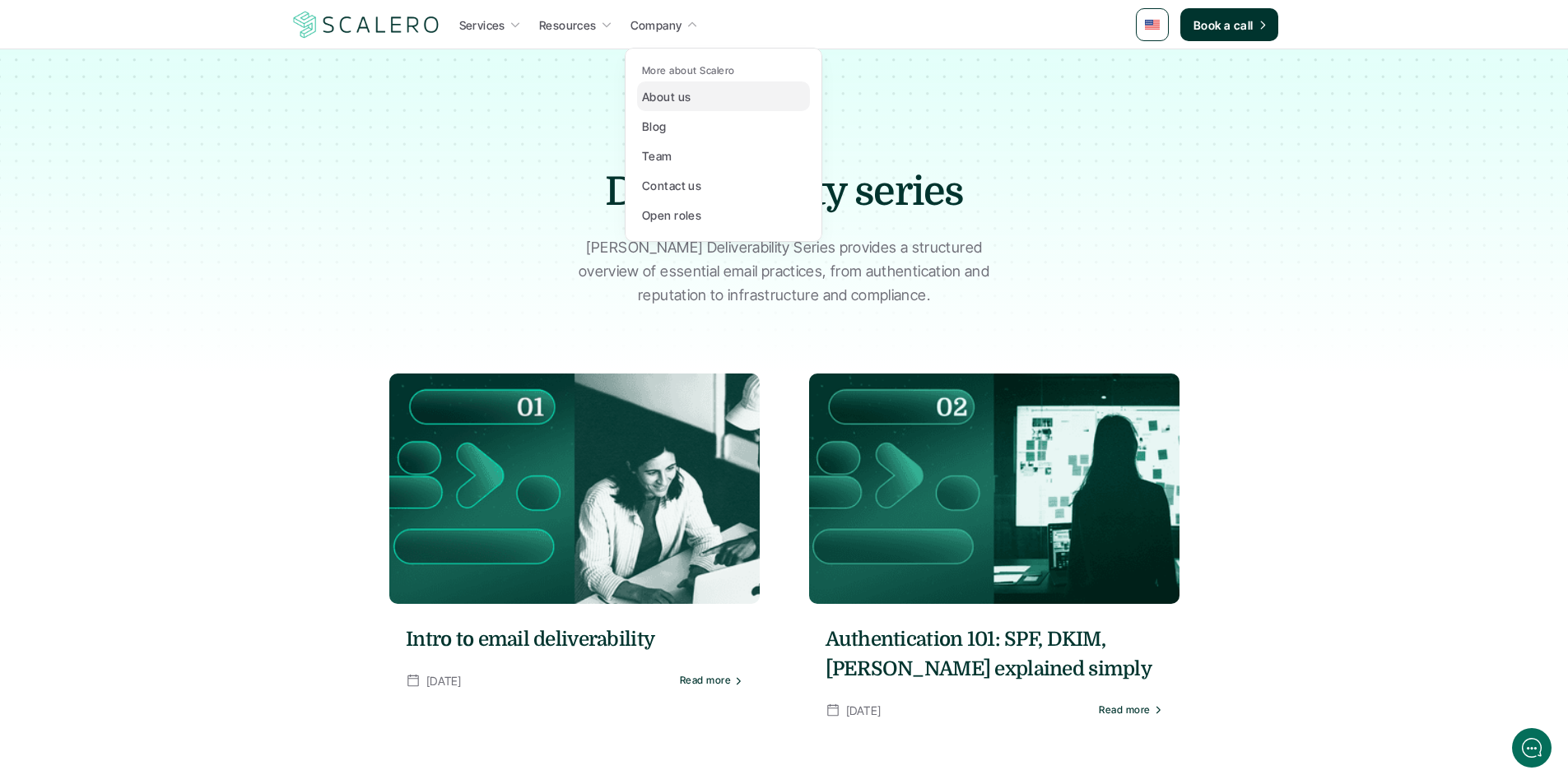
click at [670, 99] on p "About us" at bounding box center [667, 96] width 49 height 18
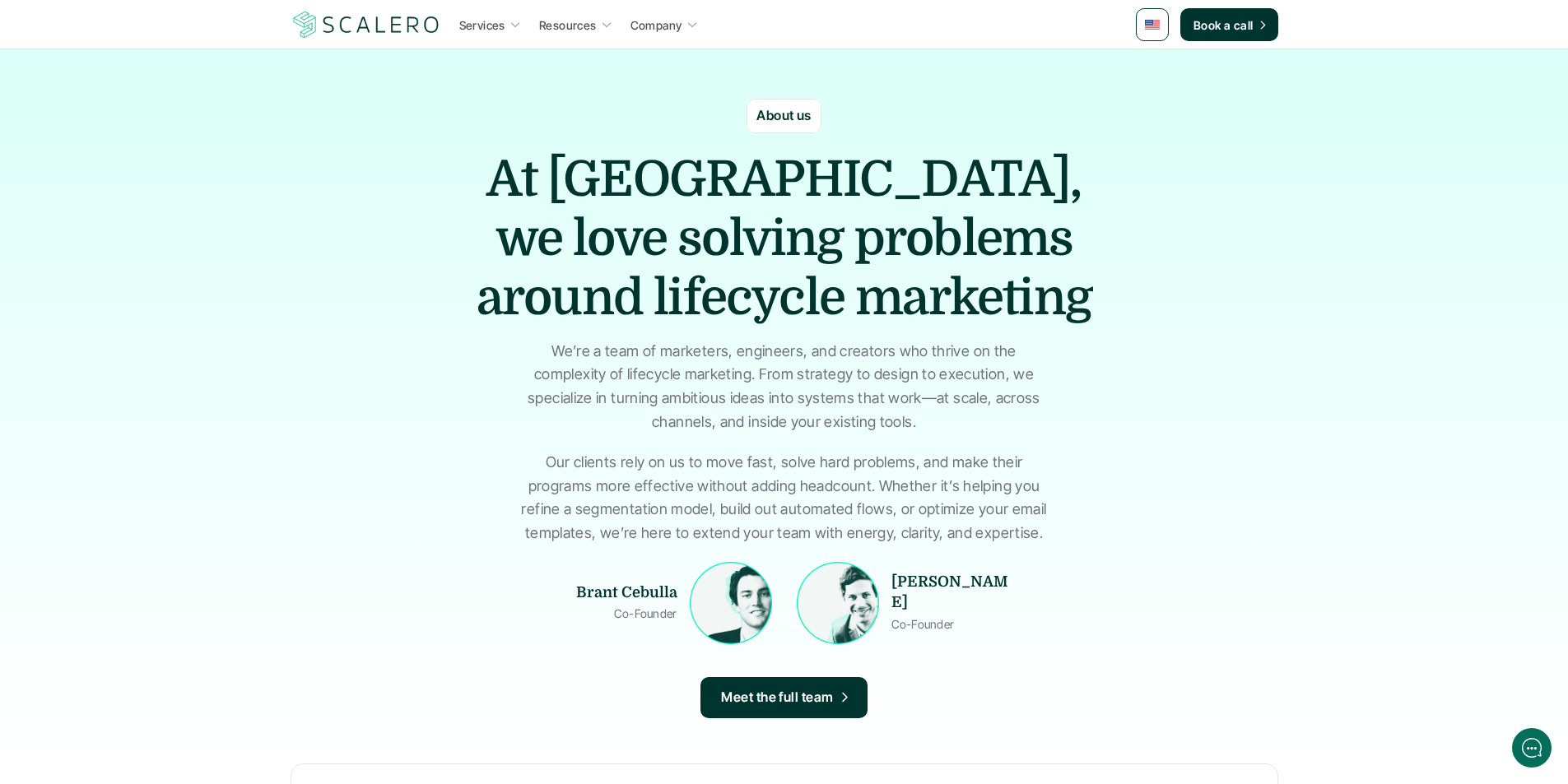
drag, startPoint x: 686, startPoint y: 88, endPoint x: 1062, endPoint y: 532, distance: 581.8
click at [1062, 532] on section "About us At [GEOGRAPHIC_DATA], we love solving problems around lifecycle market…" at bounding box center [784, 400] width 1568 height 701
click at [331, 464] on div "At [GEOGRAPHIC_DATA], we love solving problems around lifecycle marketing We’re…" at bounding box center [784, 348] width 988 height 395
